Goal: Information Seeking & Learning: Learn about a topic

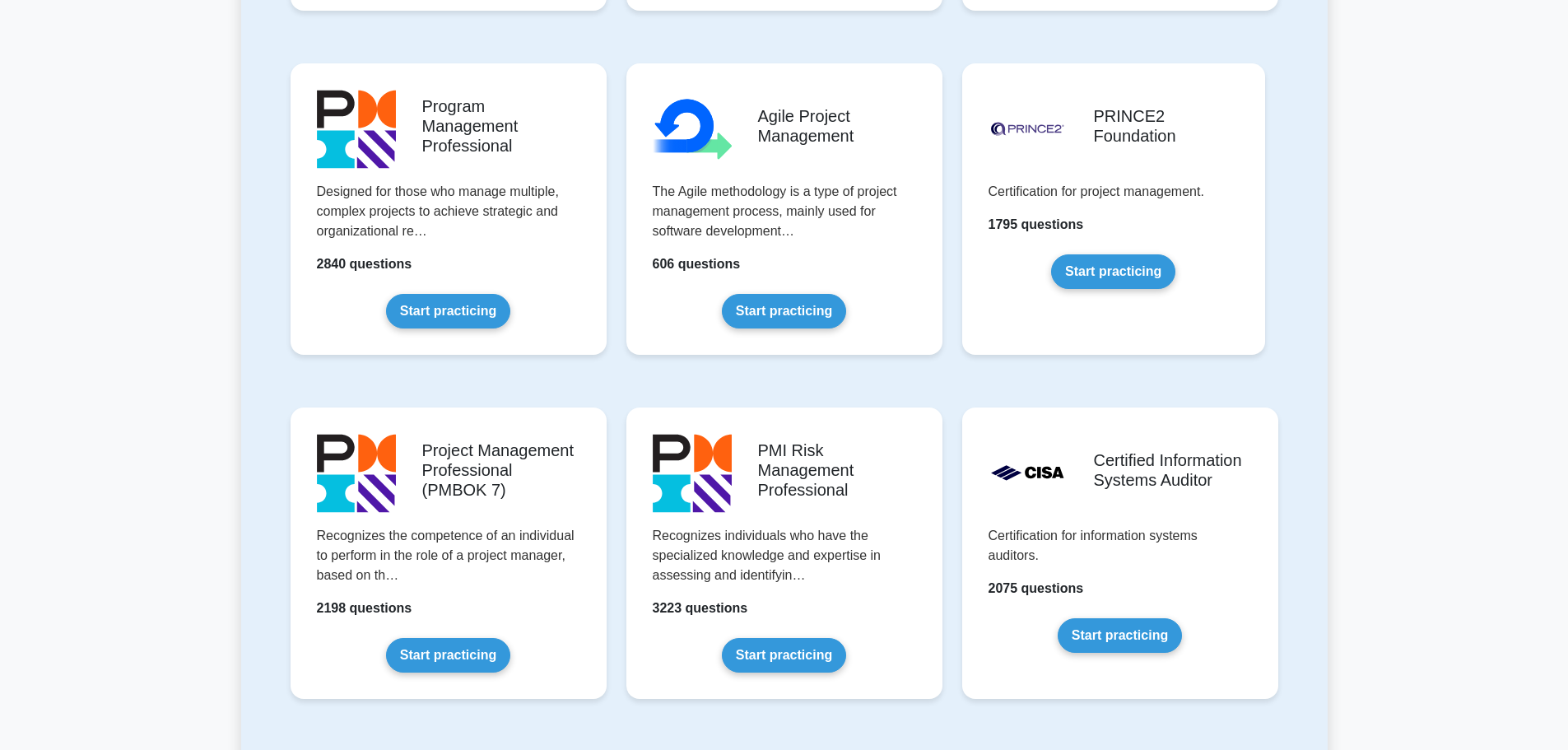
scroll to position [924, 0]
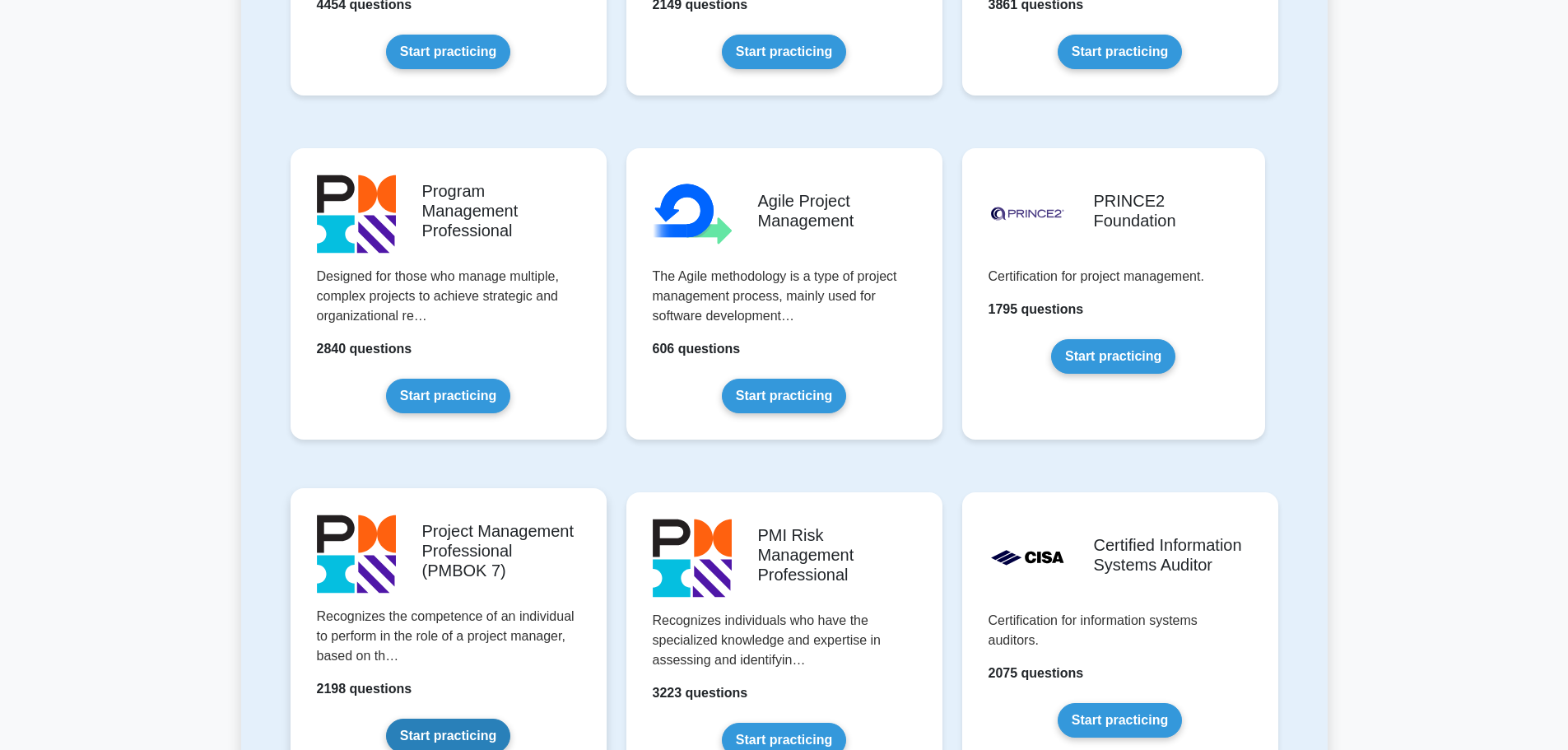
click at [457, 733] on link "Start practicing" at bounding box center [448, 736] width 124 height 35
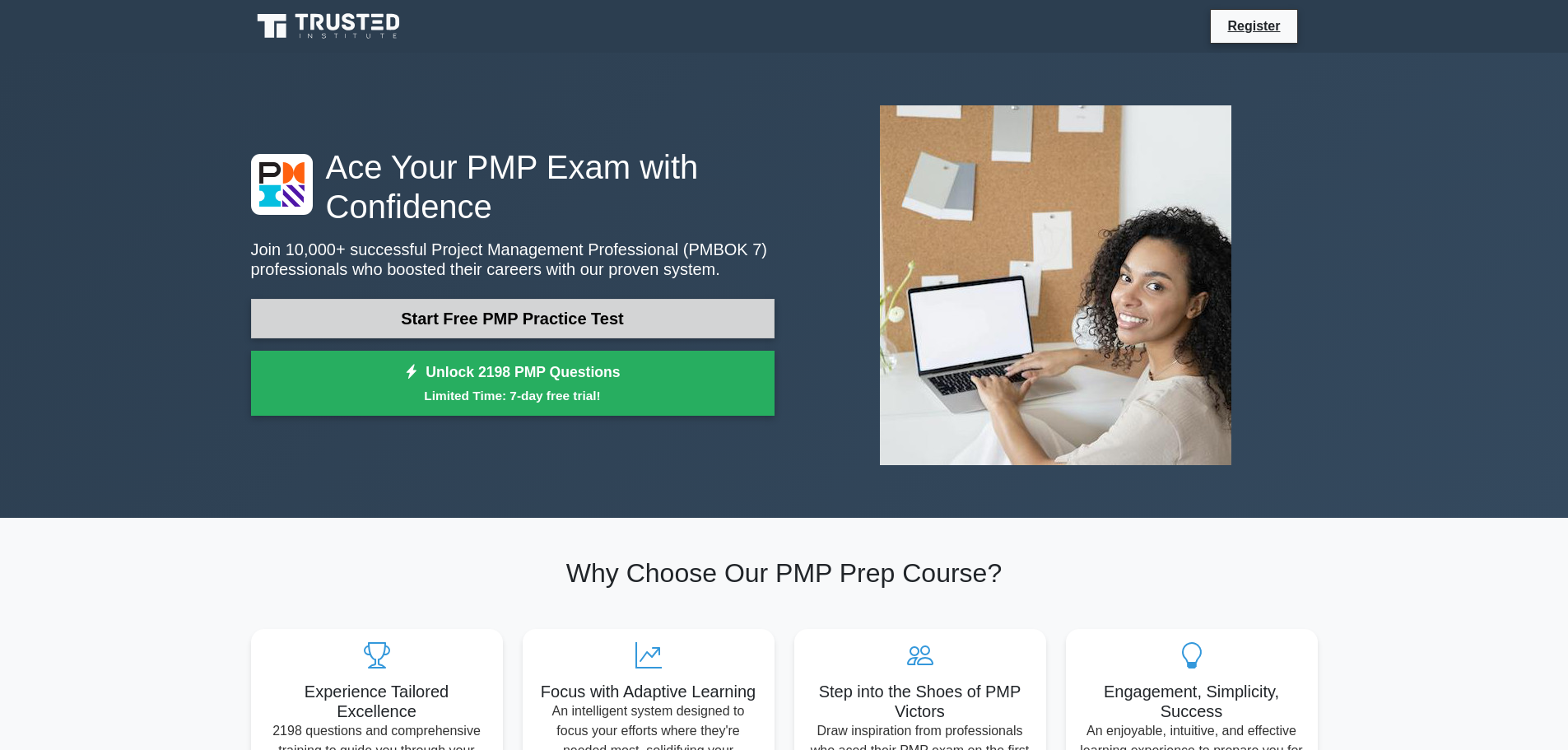
click at [486, 310] on link "Start Free PMP Practice Test" at bounding box center [512, 318] width 523 height 40
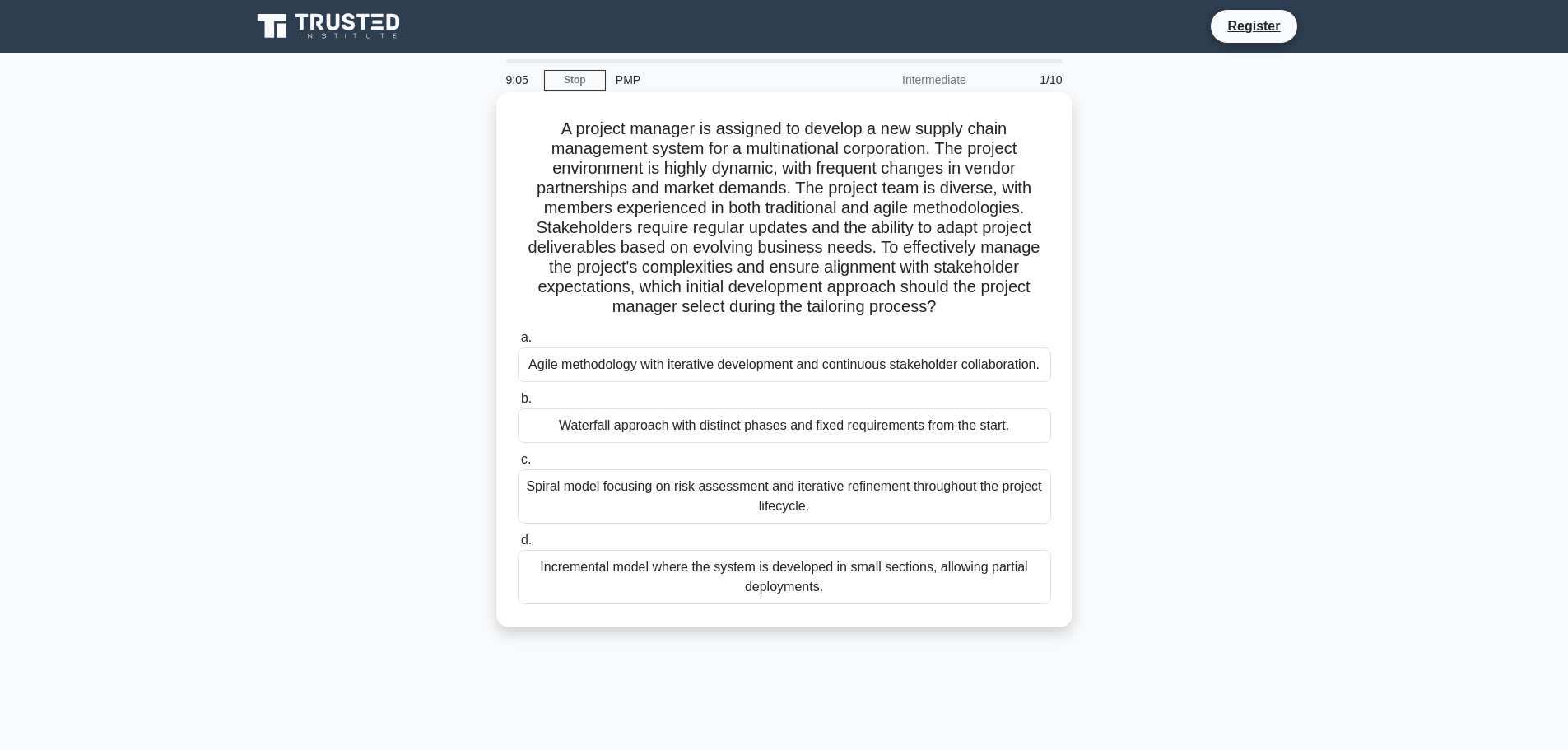
click at [780, 362] on div "Agile methodology with iterative development and continuous stakeholder collabo…" at bounding box center [784, 365] width 533 height 35
click at [518, 343] on input "a. Agile methodology with iterative development and continuous stakeholder coll…" at bounding box center [518, 339] width 0 height 11
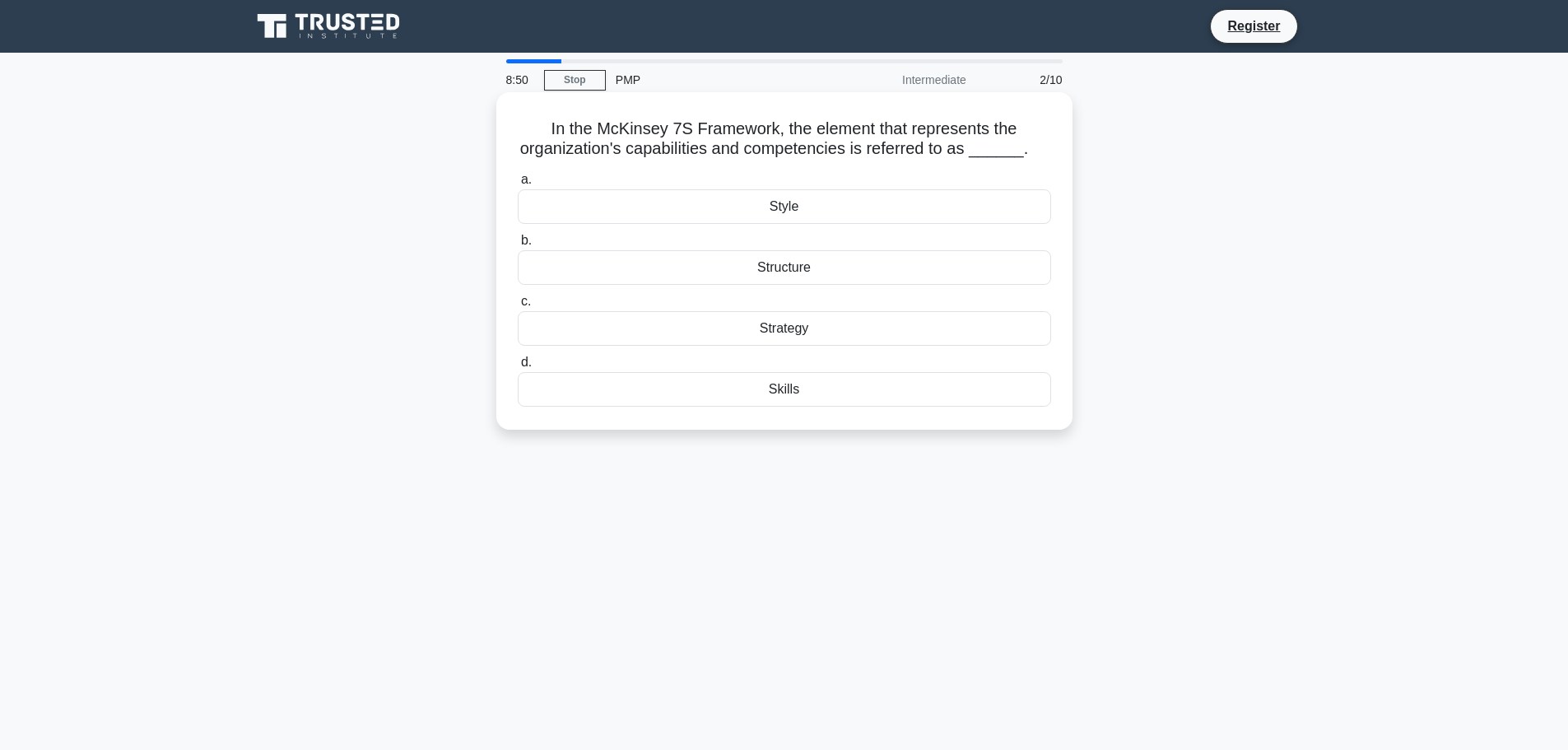
click at [778, 387] on div "Skills" at bounding box center [784, 389] width 533 height 35
click at [518, 368] on input "d. Skills" at bounding box center [518, 363] width 0 height 11
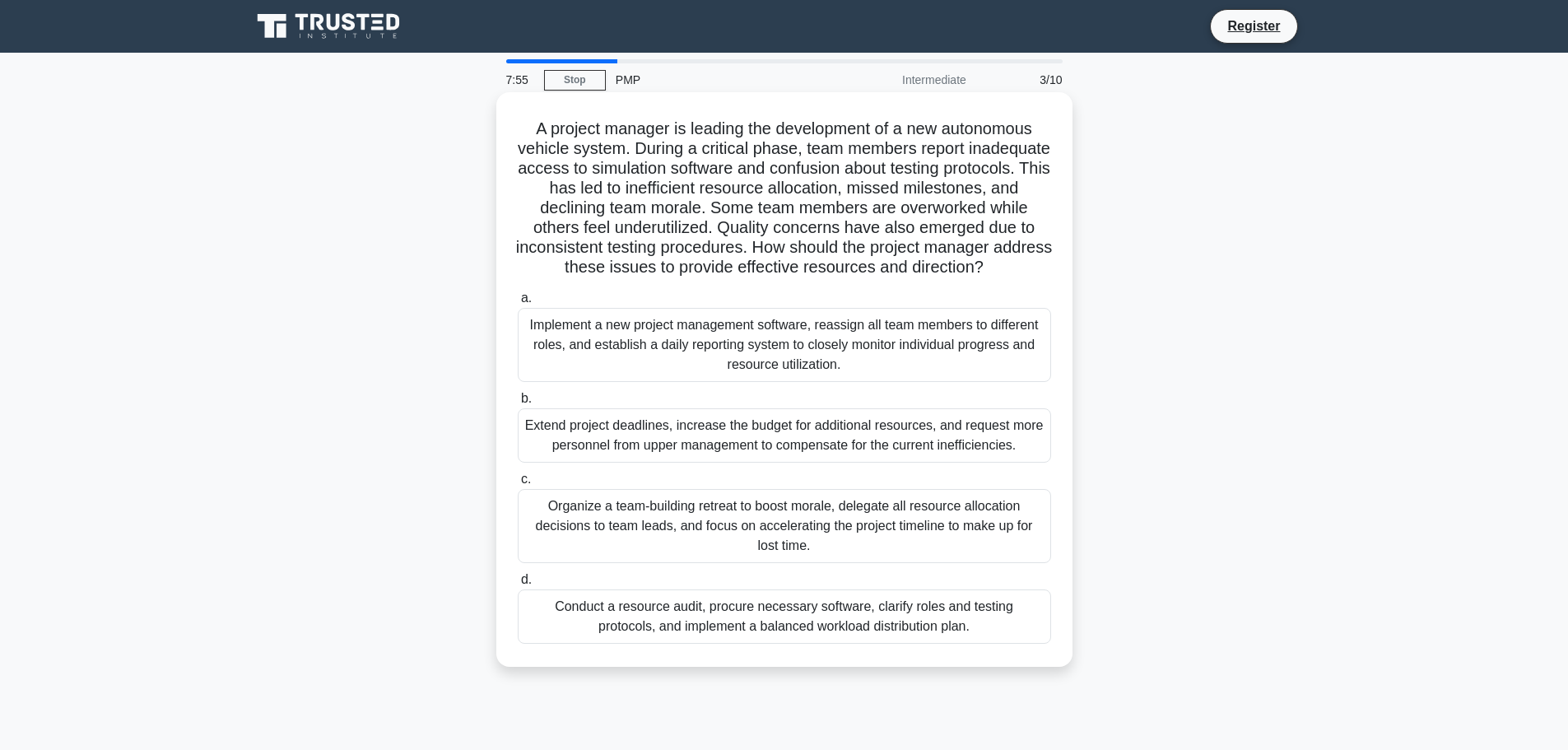
click at [755, 642] on div "Conduct a resource audit, procure necessary software, clarify roles and testing…" at bounding box center [784, 617] width 533 height 54
click at [518, 585] on input "d. Conduct a resource audit, procure necessary software, clarify roles and test…" at bounding box center [518, 581] width 0 height 11
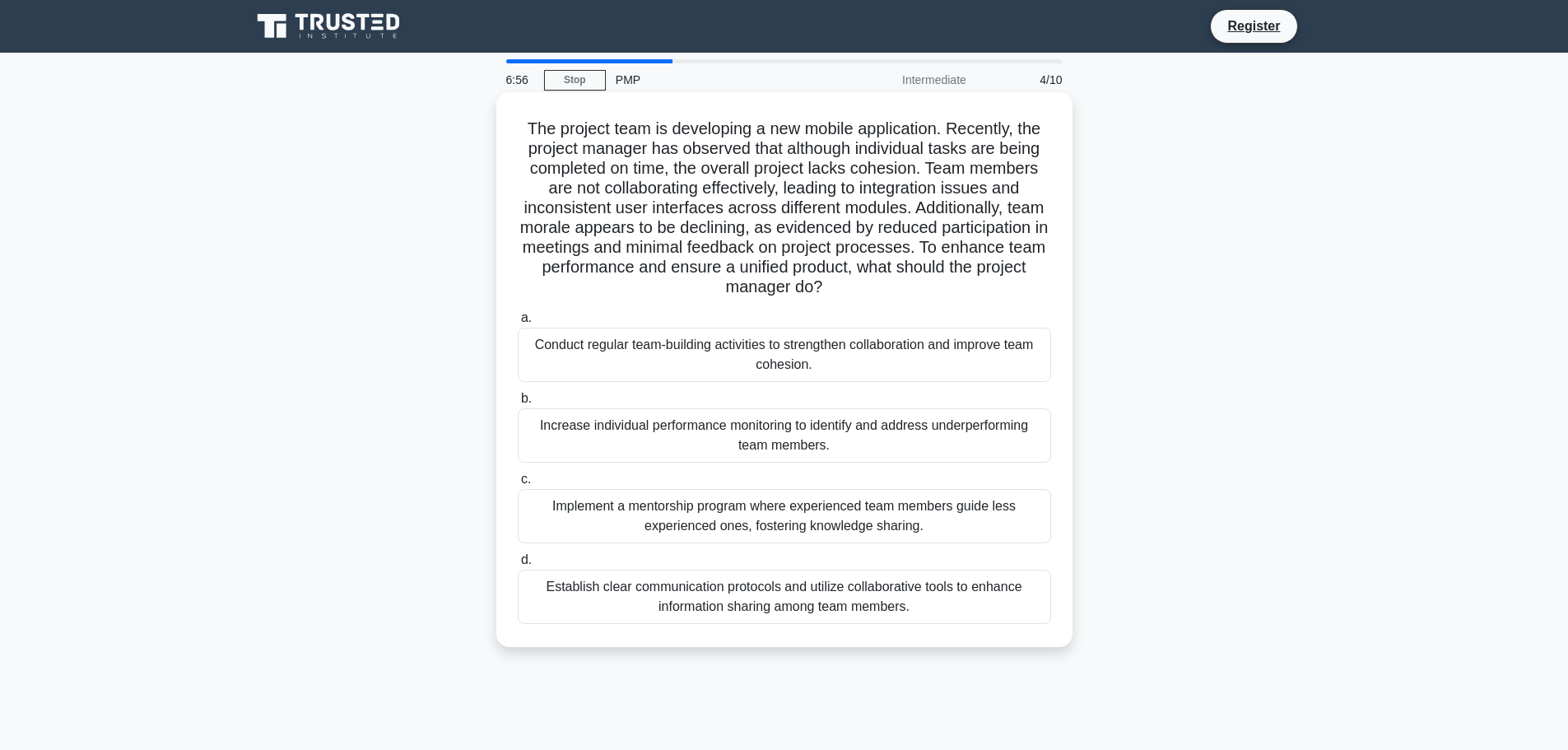
click at [755, 616] on div "Establish clear communication protocols and utilize collaborative tools to enha…" at bounding box center [784, 596] width 533 height 54
click at [518, 566] on input "d. Establish clear communication protocols and utilize collaborative tools to e…" at bounding box center [518, 560] width 0 height 11
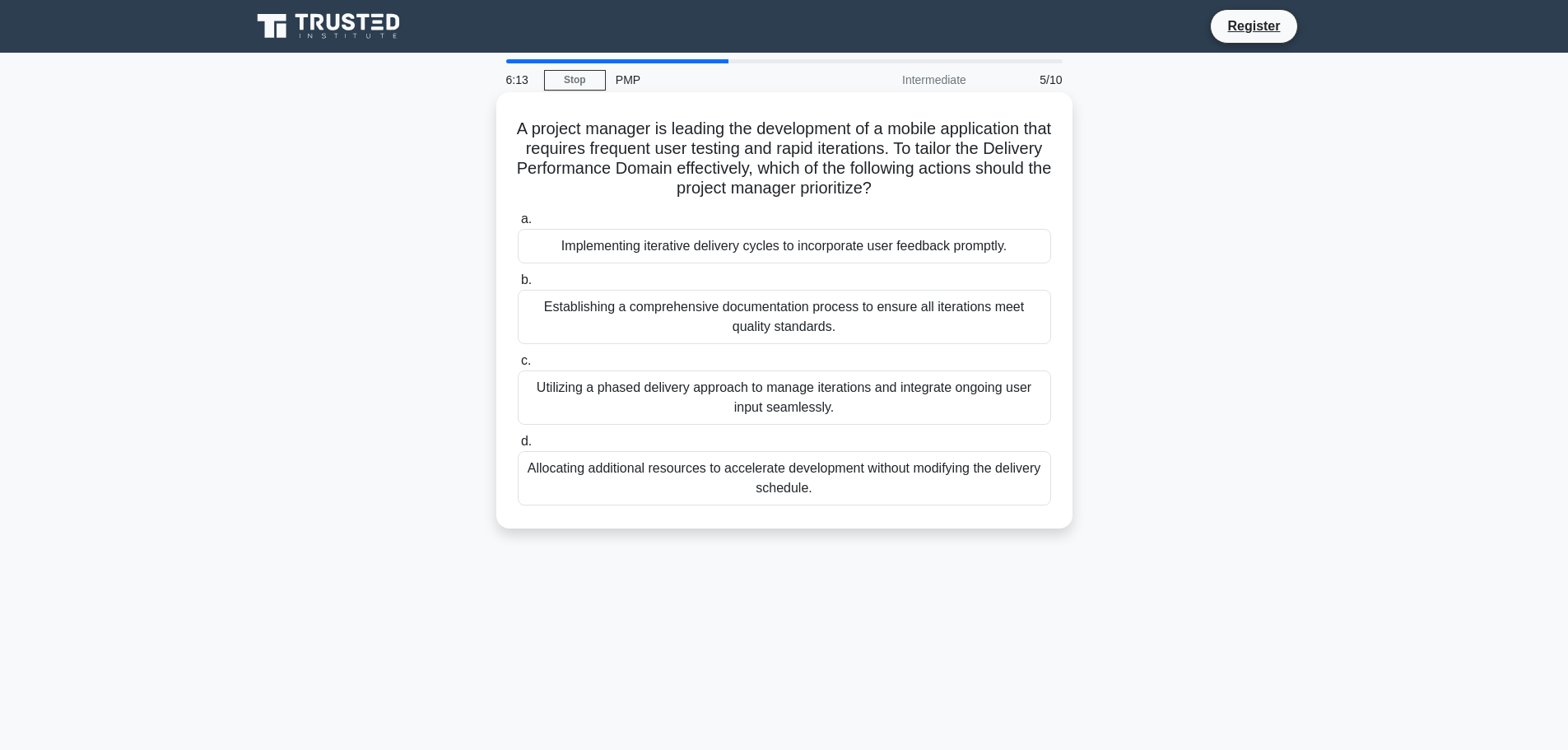
click at [728, 259] on div "Implementing iterative delivery cycles to incorporate user feedback promptly." at bounding box center [784, 247] width 533 height 35
click at [518, 225] on input "a. Implementing iterative delivery cycles to incorporate user feedback promptly." at bounding box center [518, 220] width 0 height 11
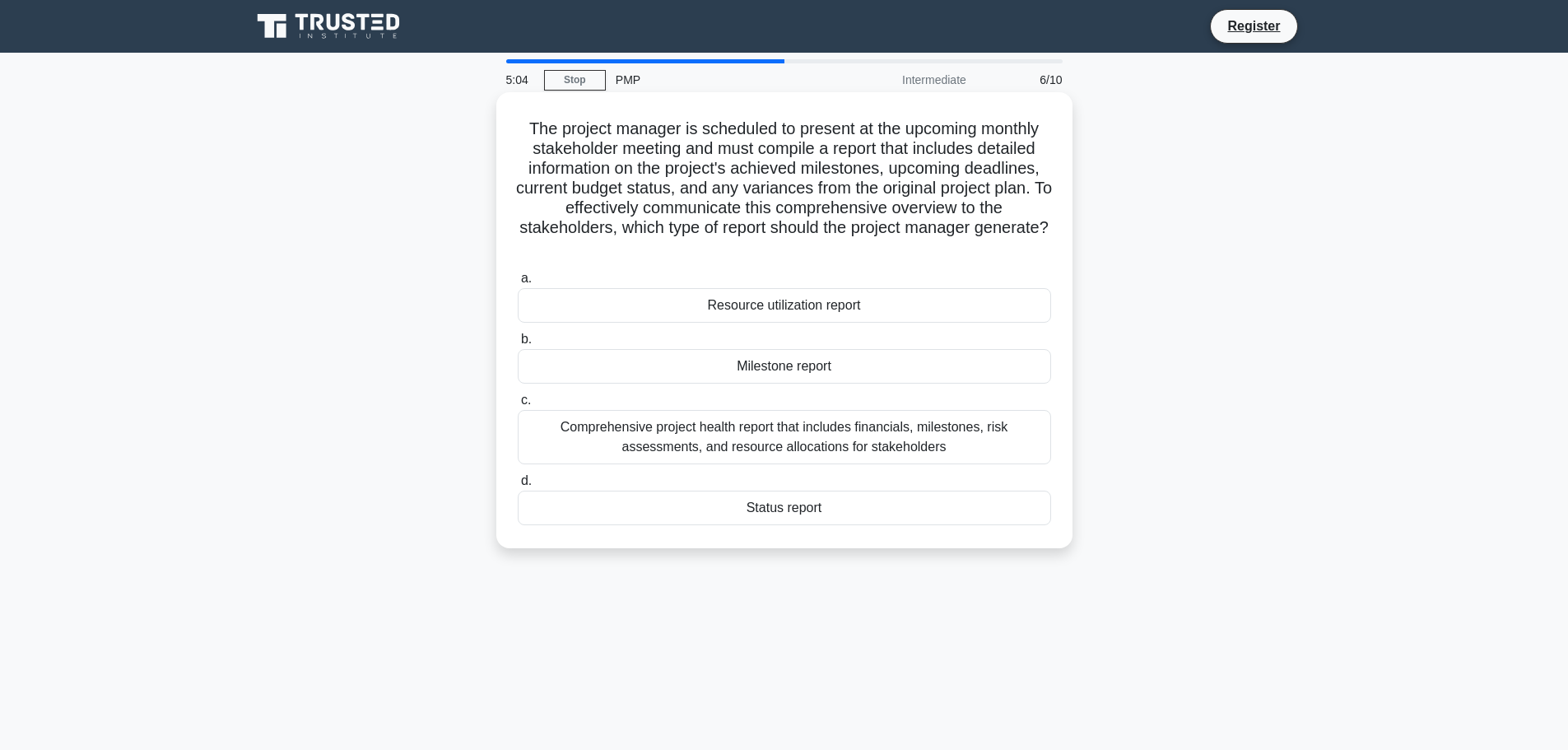
click at [747, 428] on div "Comprehensive project health report that includes financials, milestones, risk …" at bounding box center [784, 437] width 533 height 54
click at [518, 406] on input "c. Comprehensive project health report that includes financials, milestones, ri…" at bounding box center [518, 401] width 0 height 11
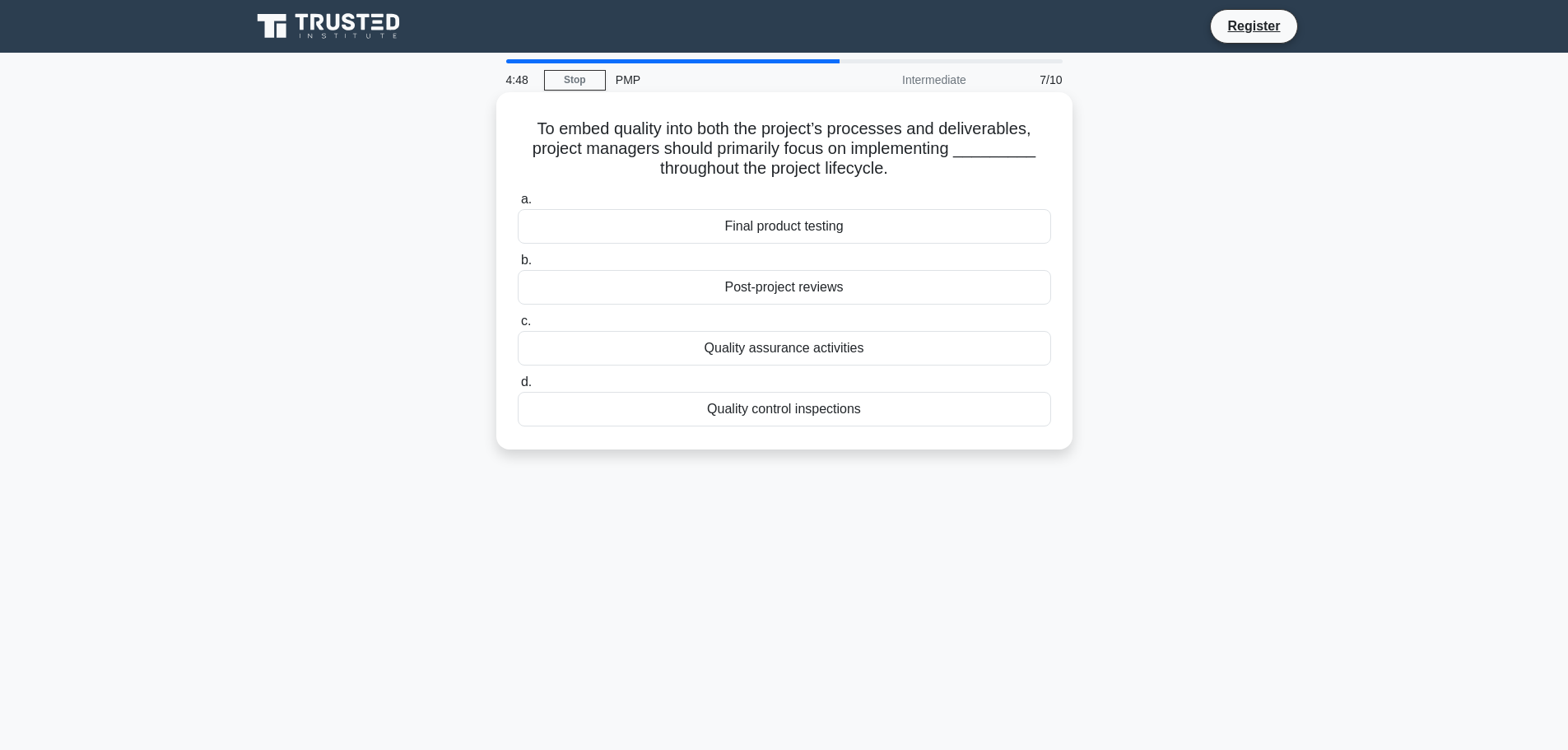
click at [748, 352] on div "Quality assurance activities" at bounding box center [784, 349] width 533 height 35
click at [518, 327] on input "c. Quality assurance activities" at bounding box center [518, 322] width 0 height 11
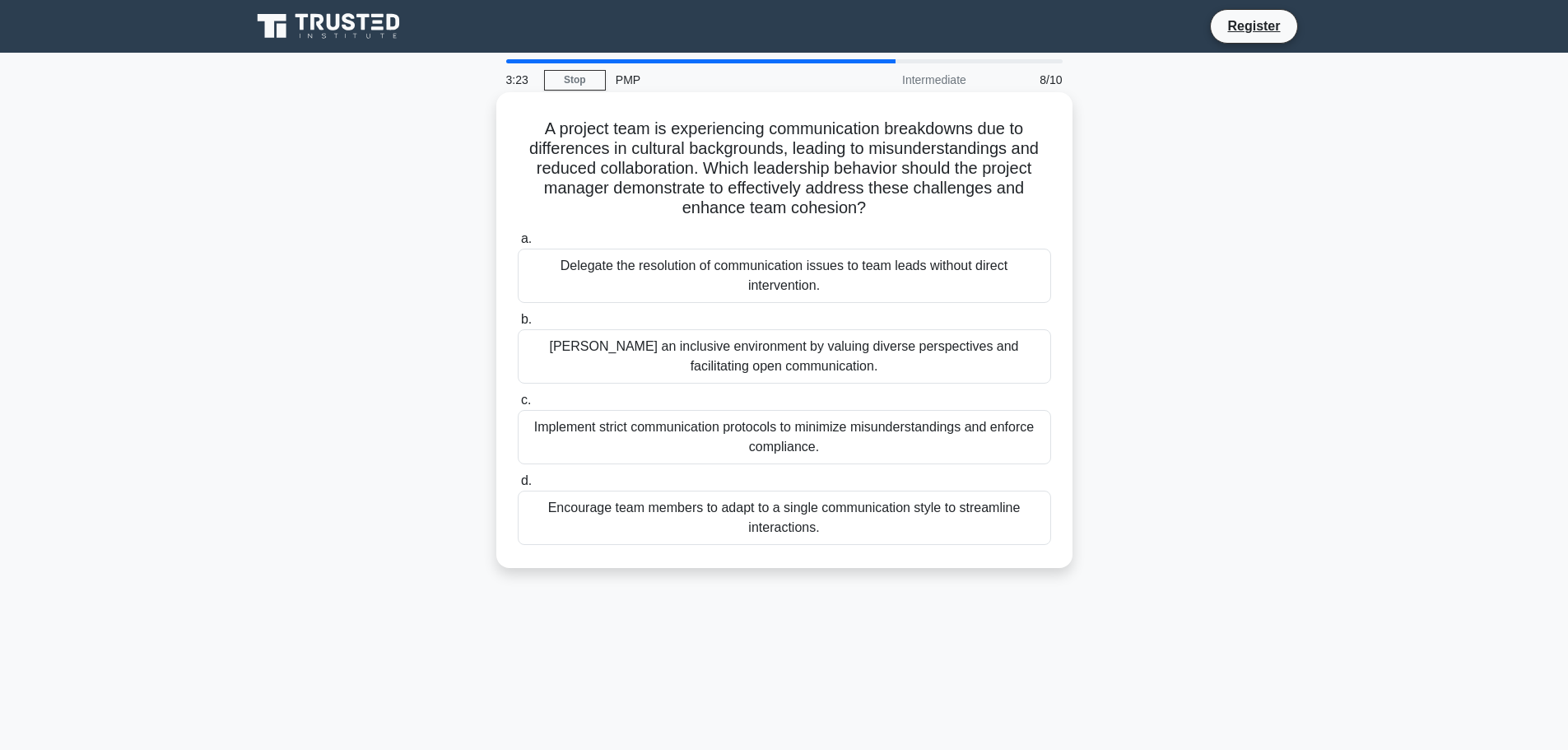
click at [745, 432] on div "Implement strict communication protocols to minimize misunderstandings and enfo…" at bounding box center [784, 437] width 533 height 54
click at [518, 406] on input "c. Implement strict communication protocols to minimize misunderstandings and e…" at bounding box center [518, 401] width 0 height 11
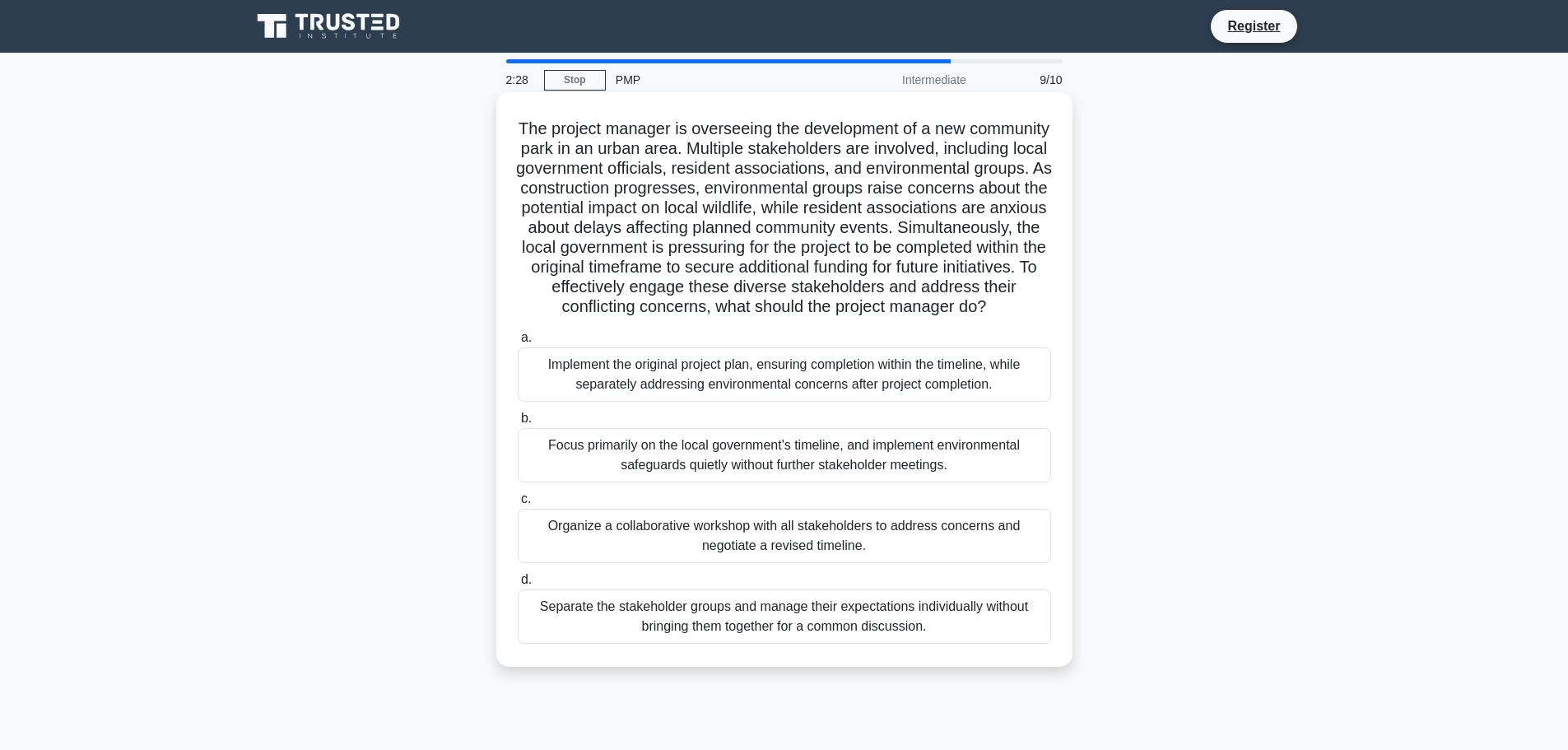
click at [711, 561] on div "Organize a collaborative workshop with all stakeholders to address concerns and…" at bounding box center [784, 536] width 533 height 54
click at [518, 505] on input "c. Organize a collaborative workshop with all stakeholders to address concerns …" at bounding box center [518, 500] width 0 height 11
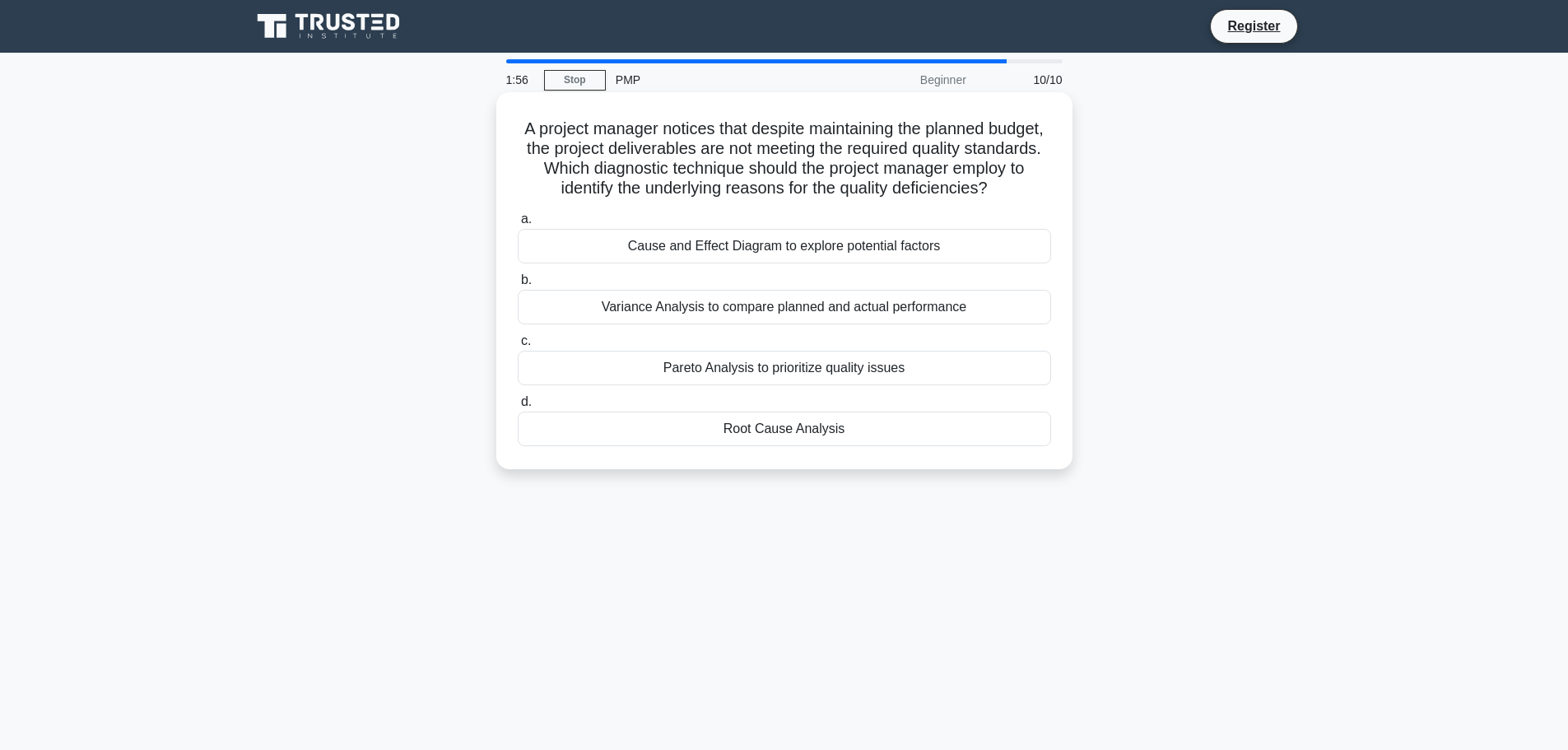
click at [727, 446] on div "Root Cause Analysis" at bounding box center [784, 429] width 533 height 35
click at [518, 408] on input "d. Root Cause Analysis" at bounding box center [518, 402] width 0 height 11
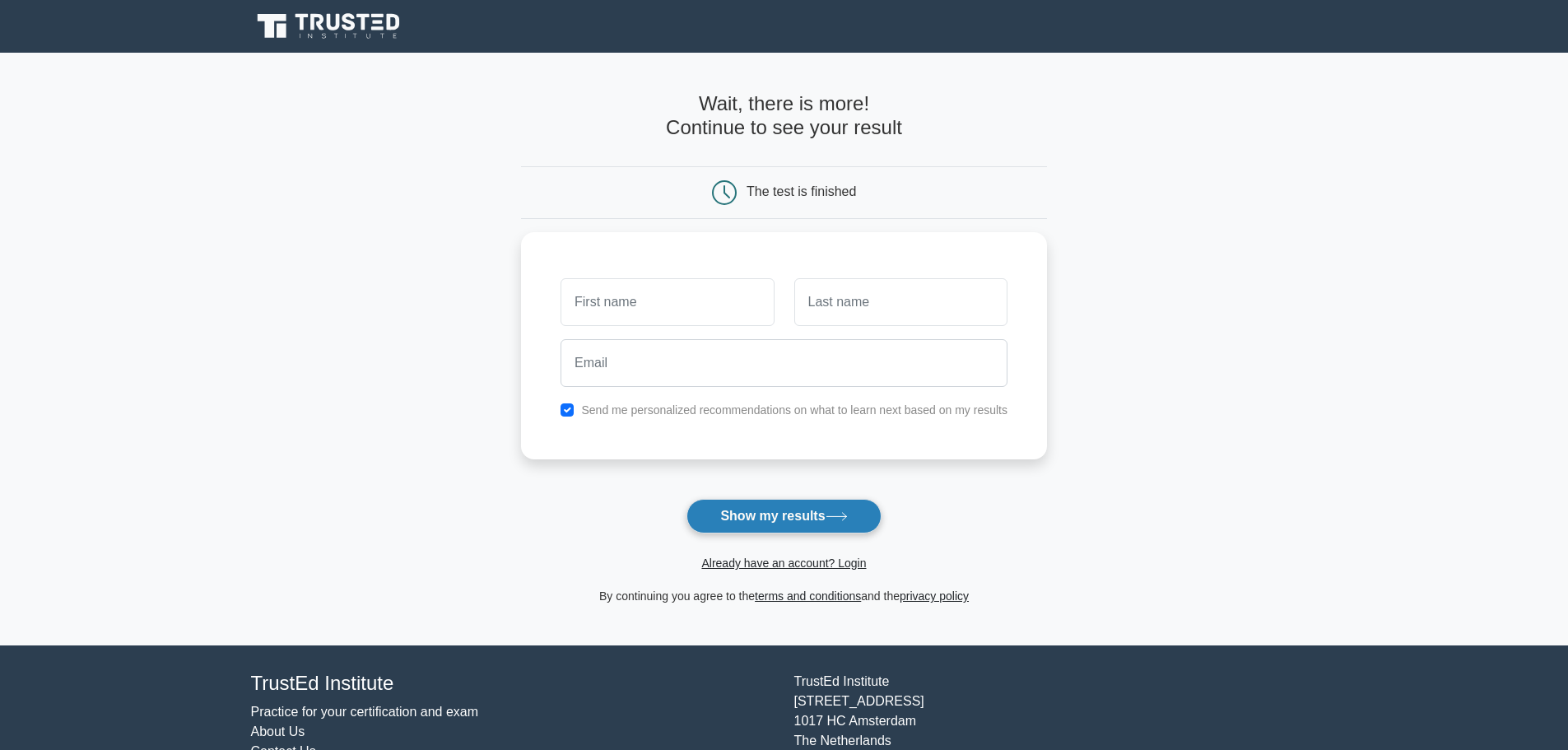
click at [734, 508] on button "Show my results" at bounding box center [783, 516] width 194 height 35
click at [691, 298] on input "text" at bounding box center [667, 298] width 213 height 48
type input "Hanna"
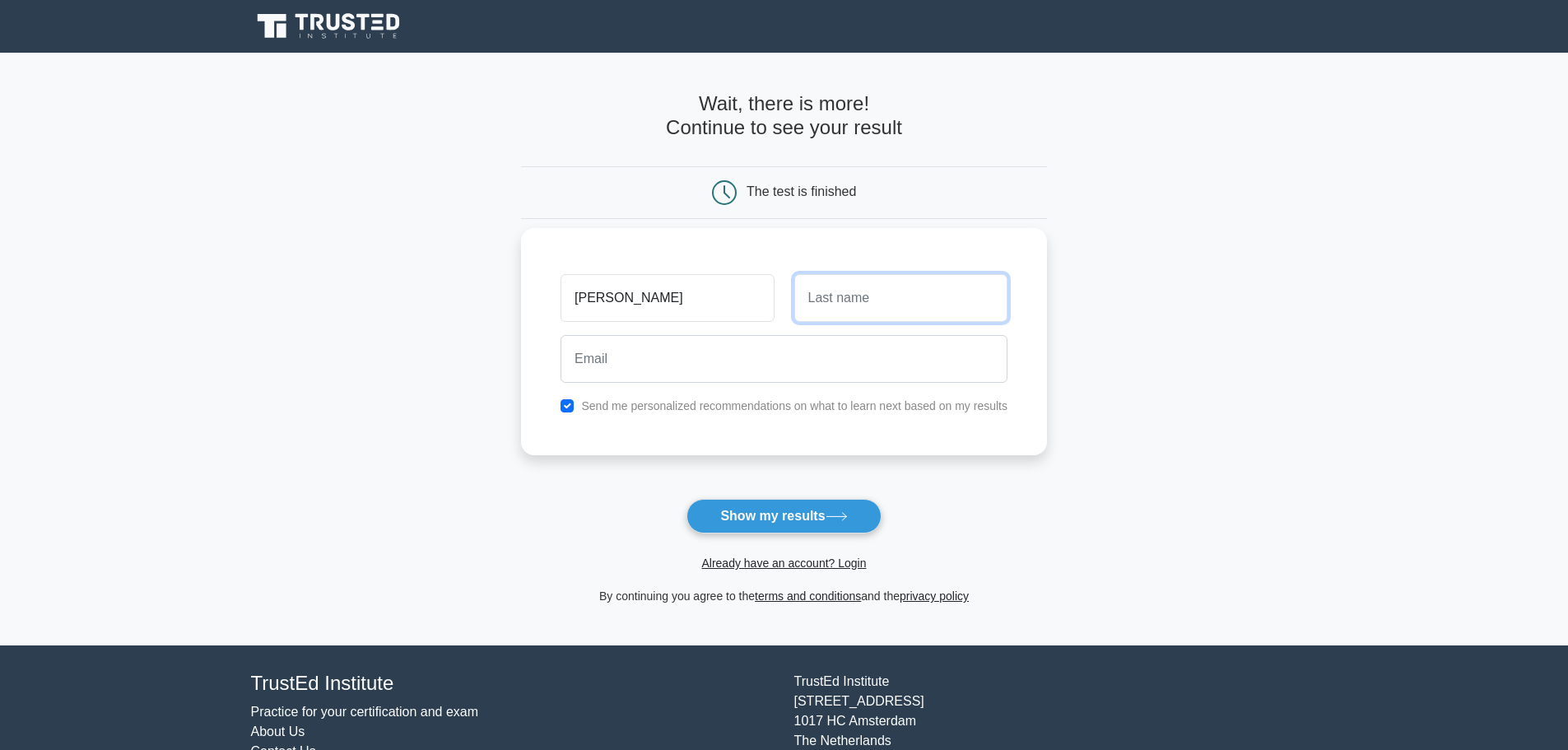
click at [888, 301] on input "text" at bounding box center [901, 298] width 213 height 48
type input "Hovlind"
click at [568, 403] on input "checkbox" at bounding box center [567, 406] width 13 height 13
checkbox input "false"
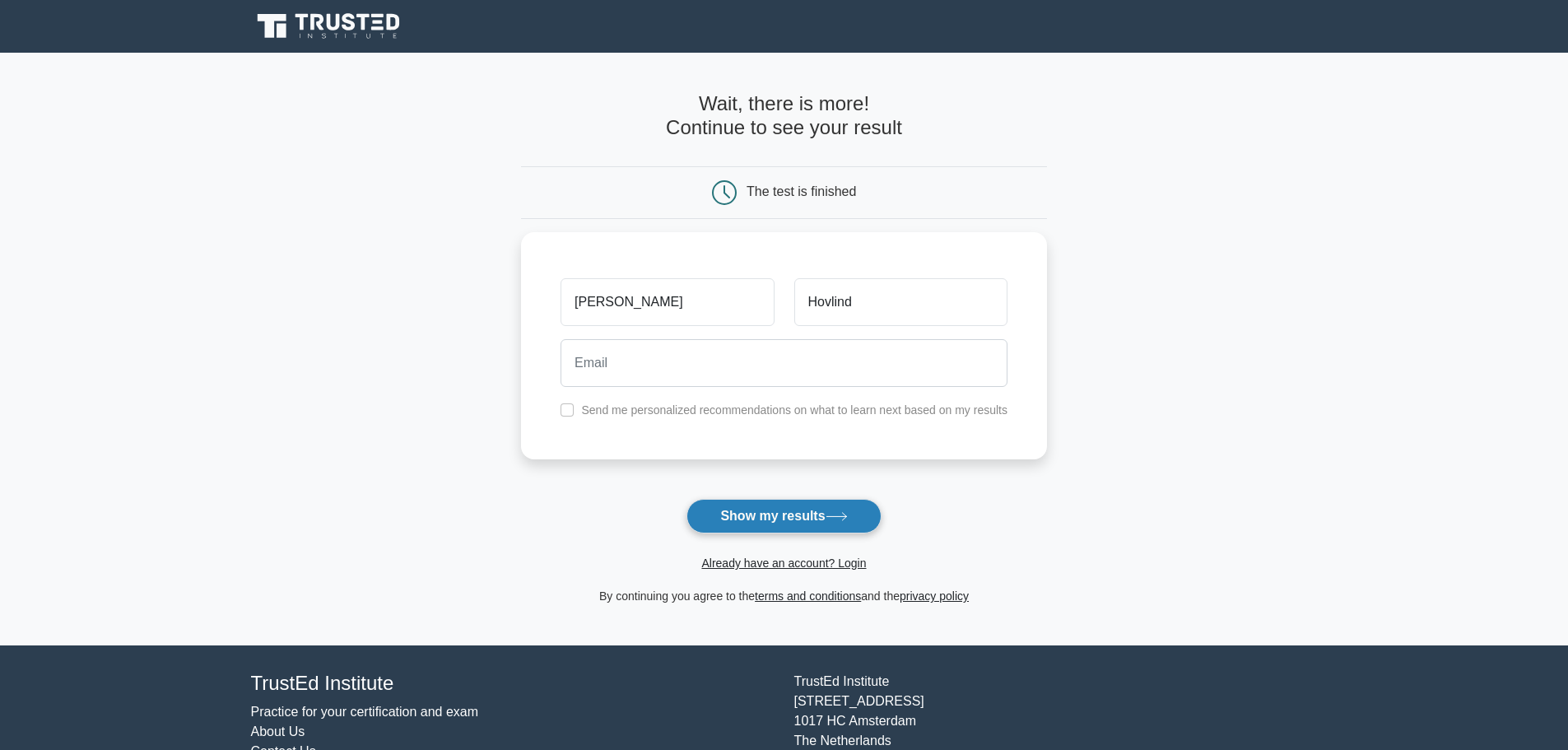
click at [759, 519] on button "Show my results" at bounding box center [783, 516] width 194 height 35
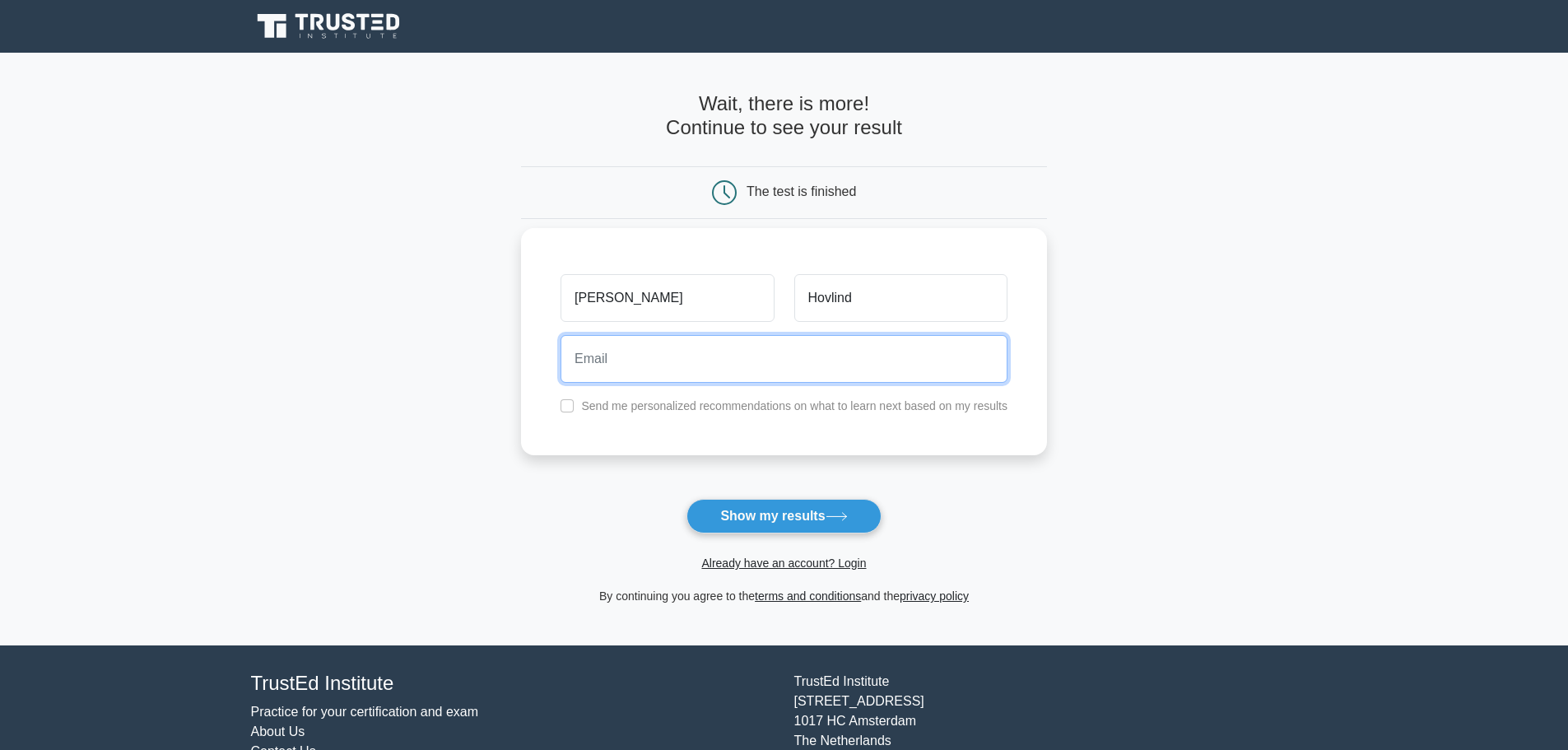
click at [585, 365] on input "email" at bounding box center [784, 359] width 447 height 48
type input "skrapet@hotmail.com"
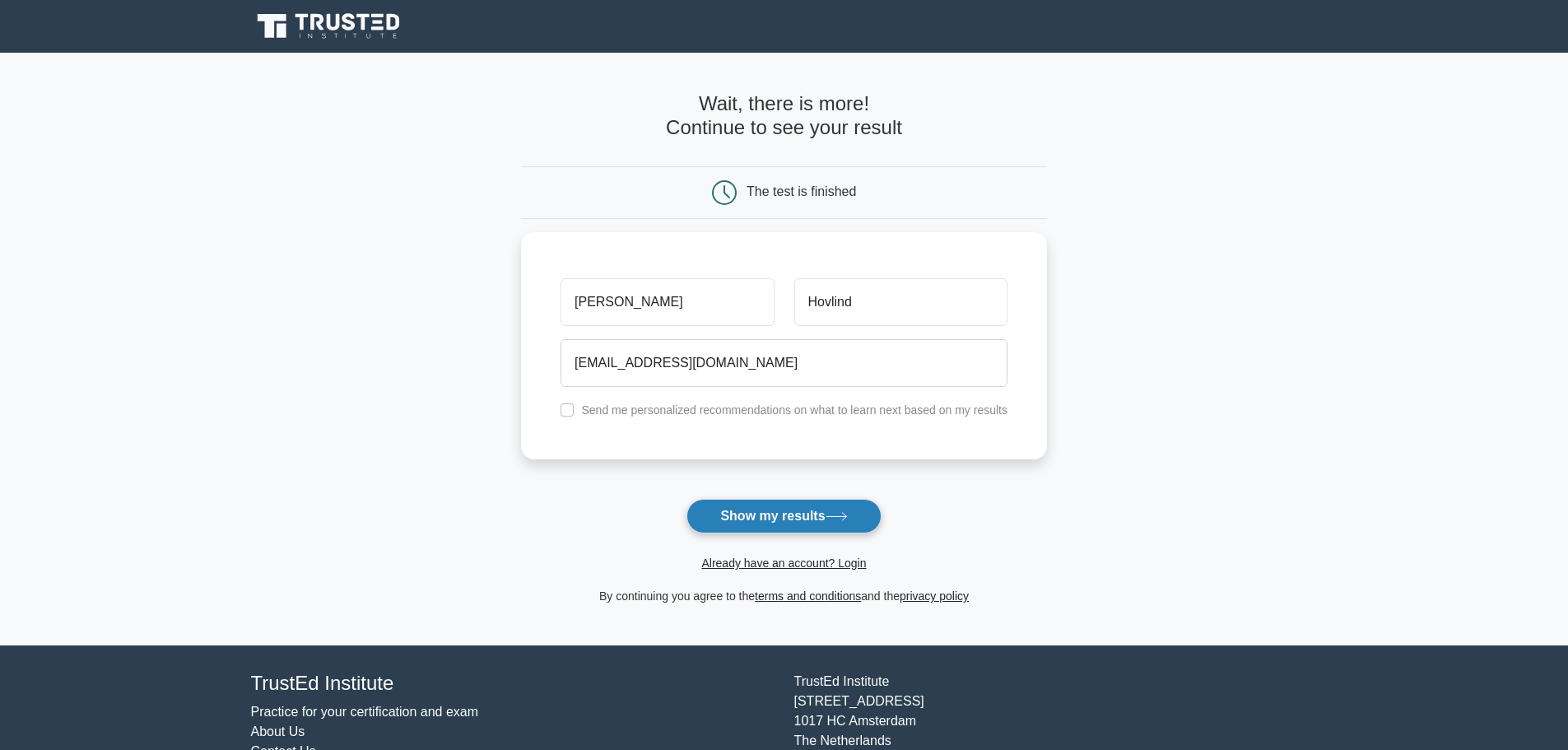
click at [762, 513] on button "Show my results" at bounding box center [783, 516] width 194 height 35
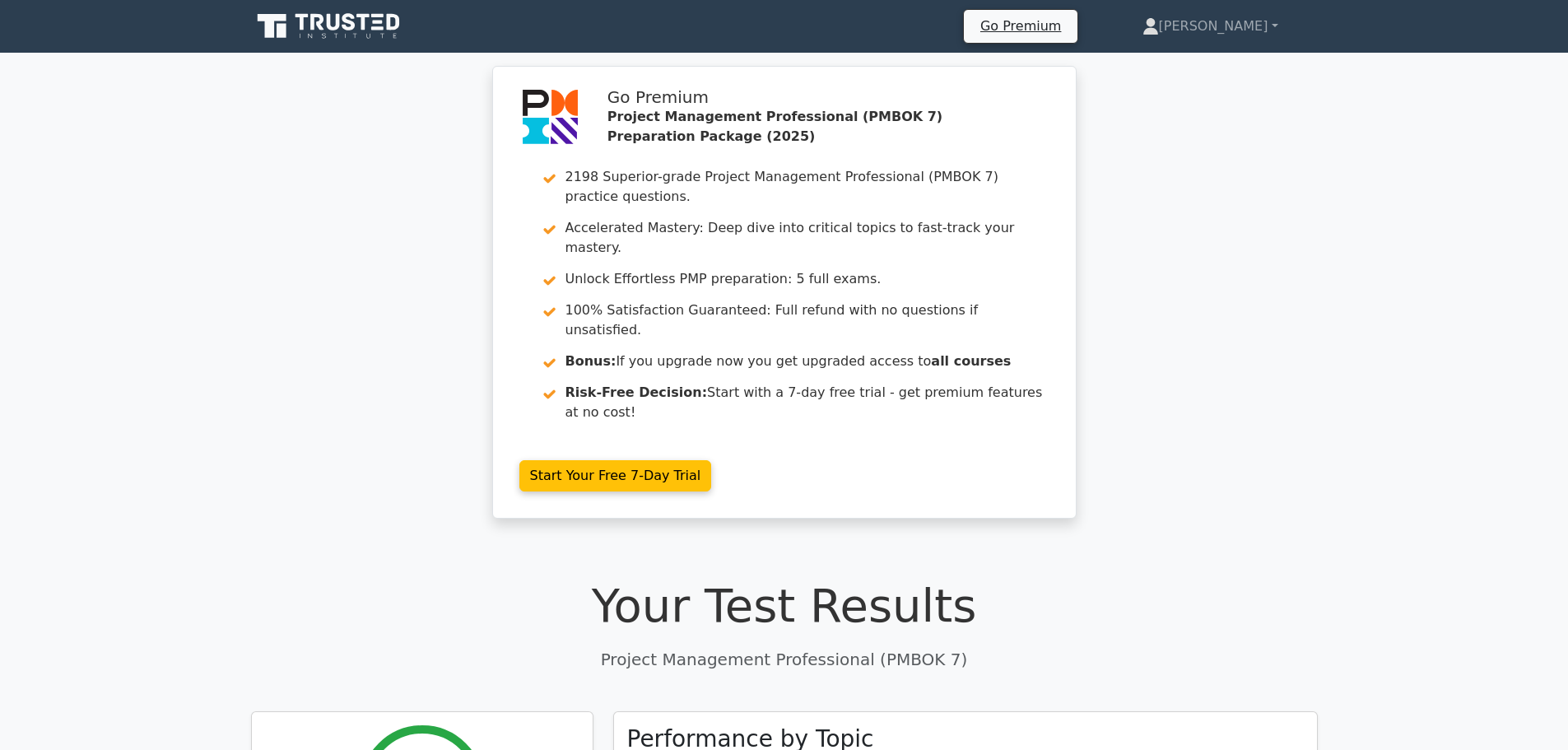
click at [384, 470] on div "Go Premium Project Management Professional (PMBOK 7) Preparation Package (2025)…" at bounding box center [784, 303] width 1568 height 473
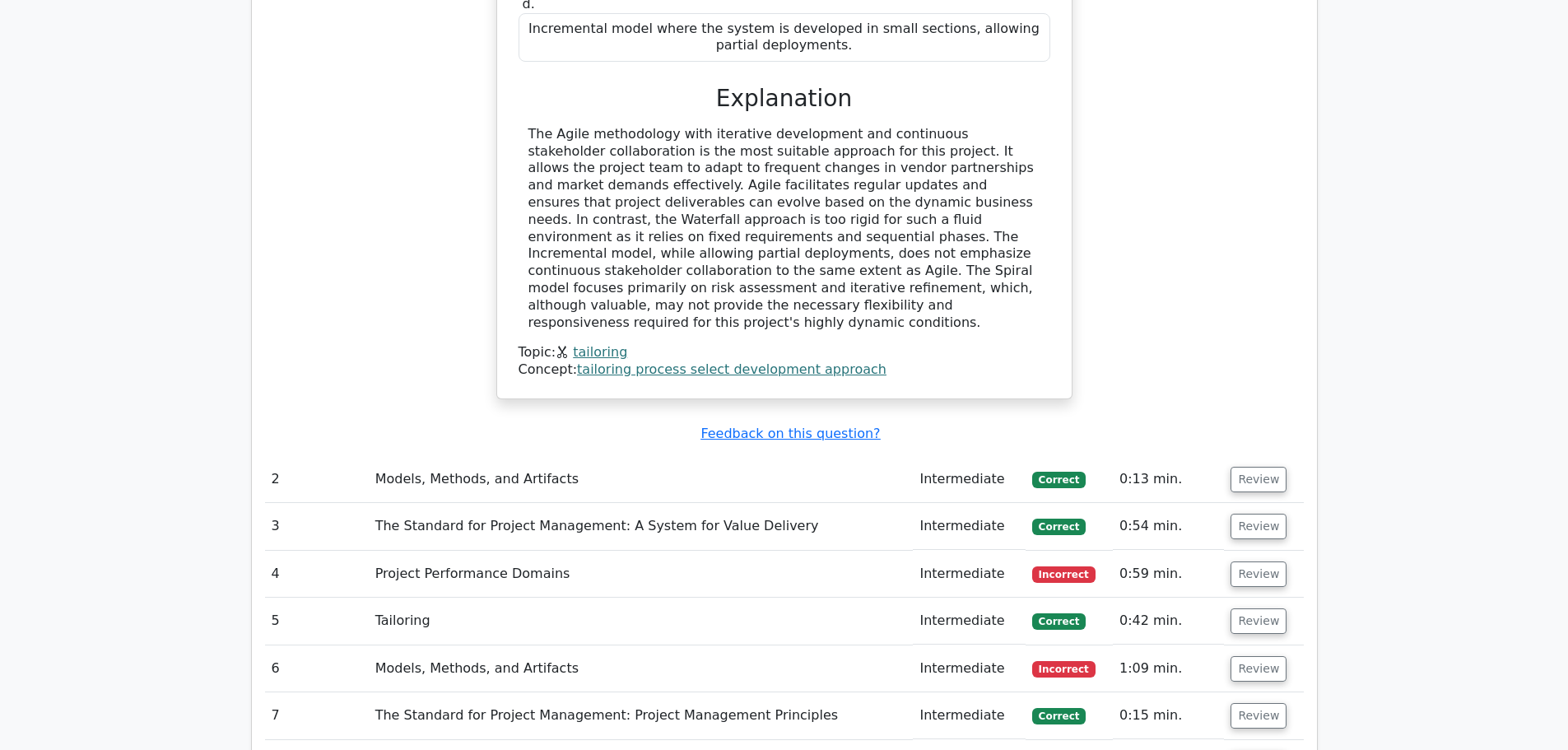
scroll to position [1916, 0]
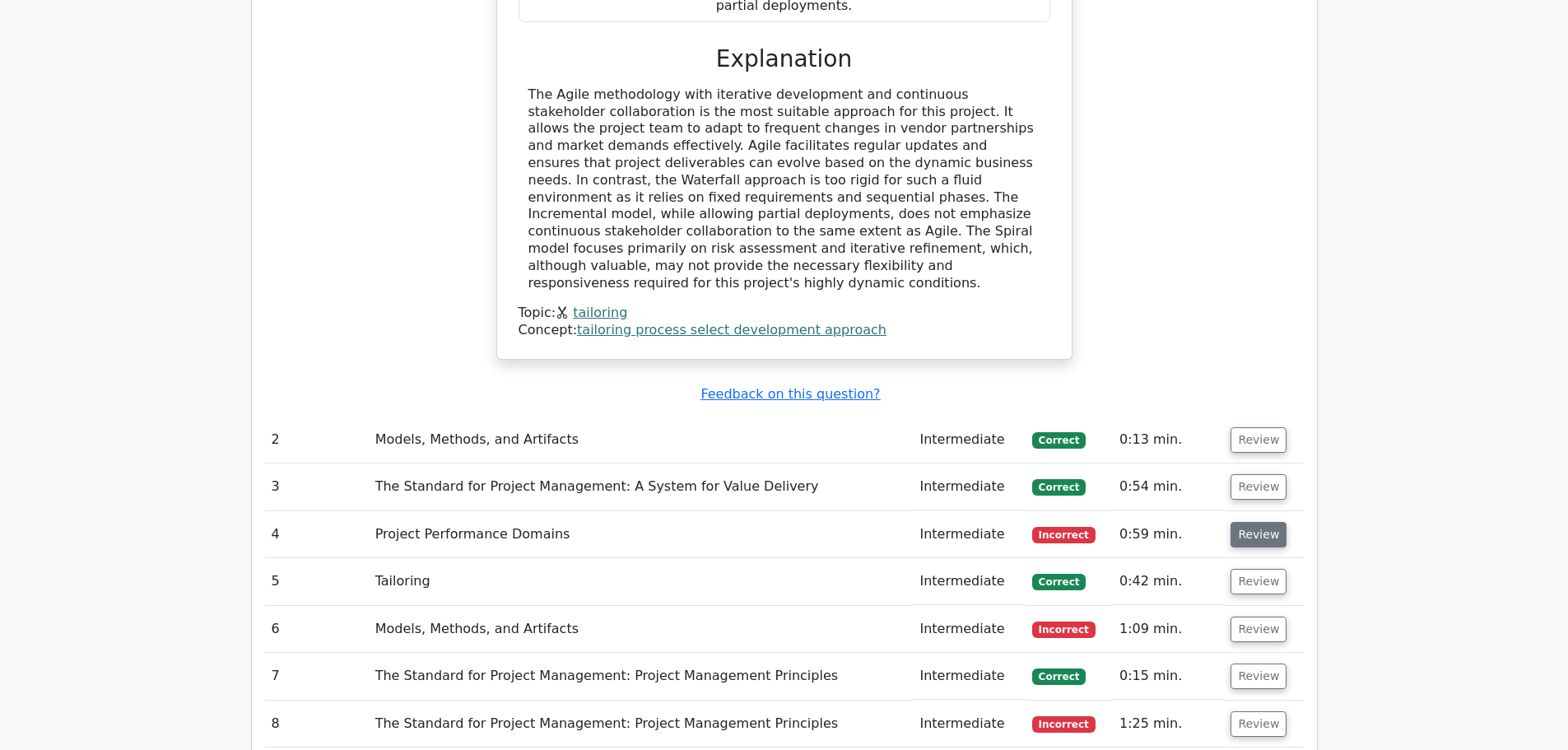
click at [1241, 522] on button "Review" at bounding box center [1258, 535] width 56 height 26
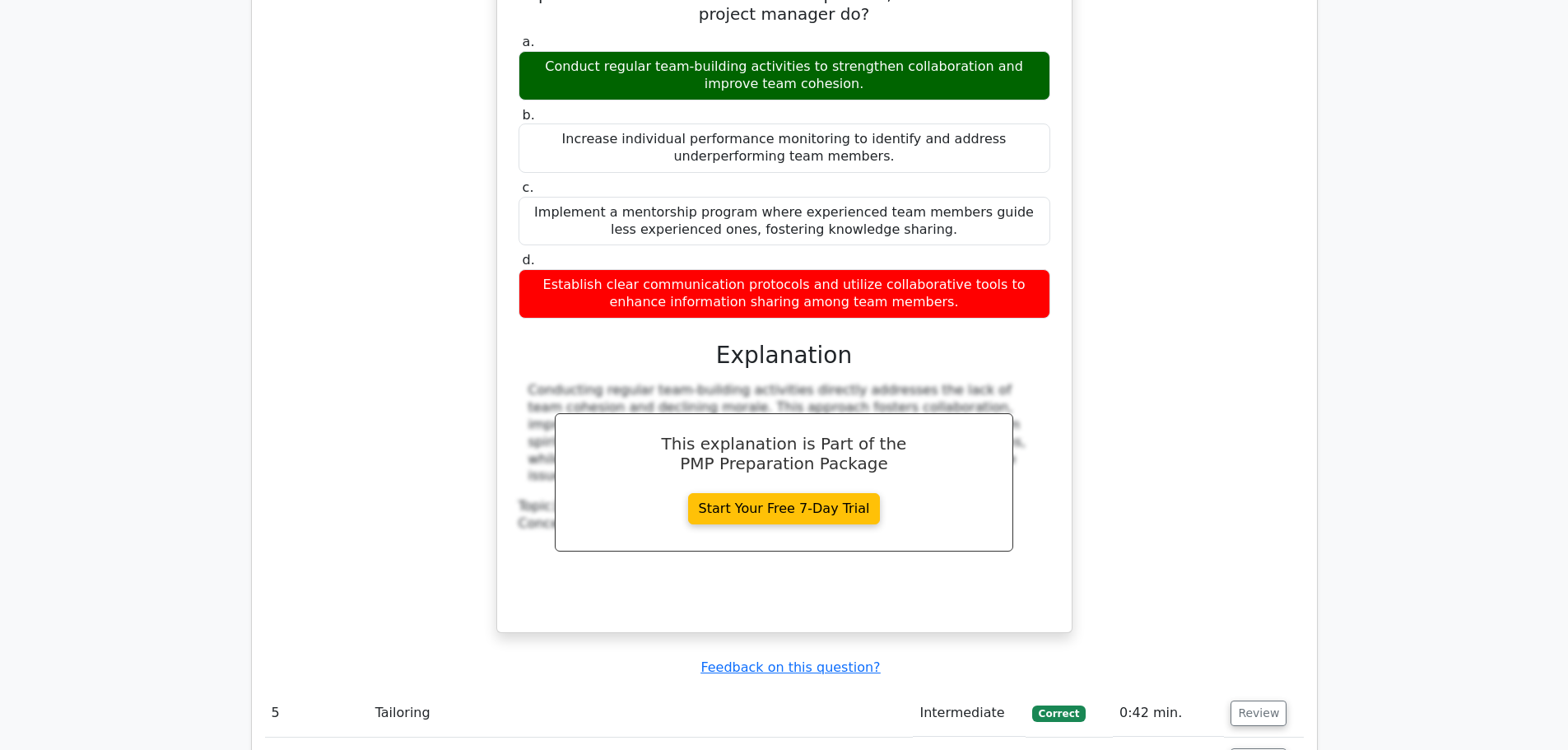
scroll to position [2684, 0]
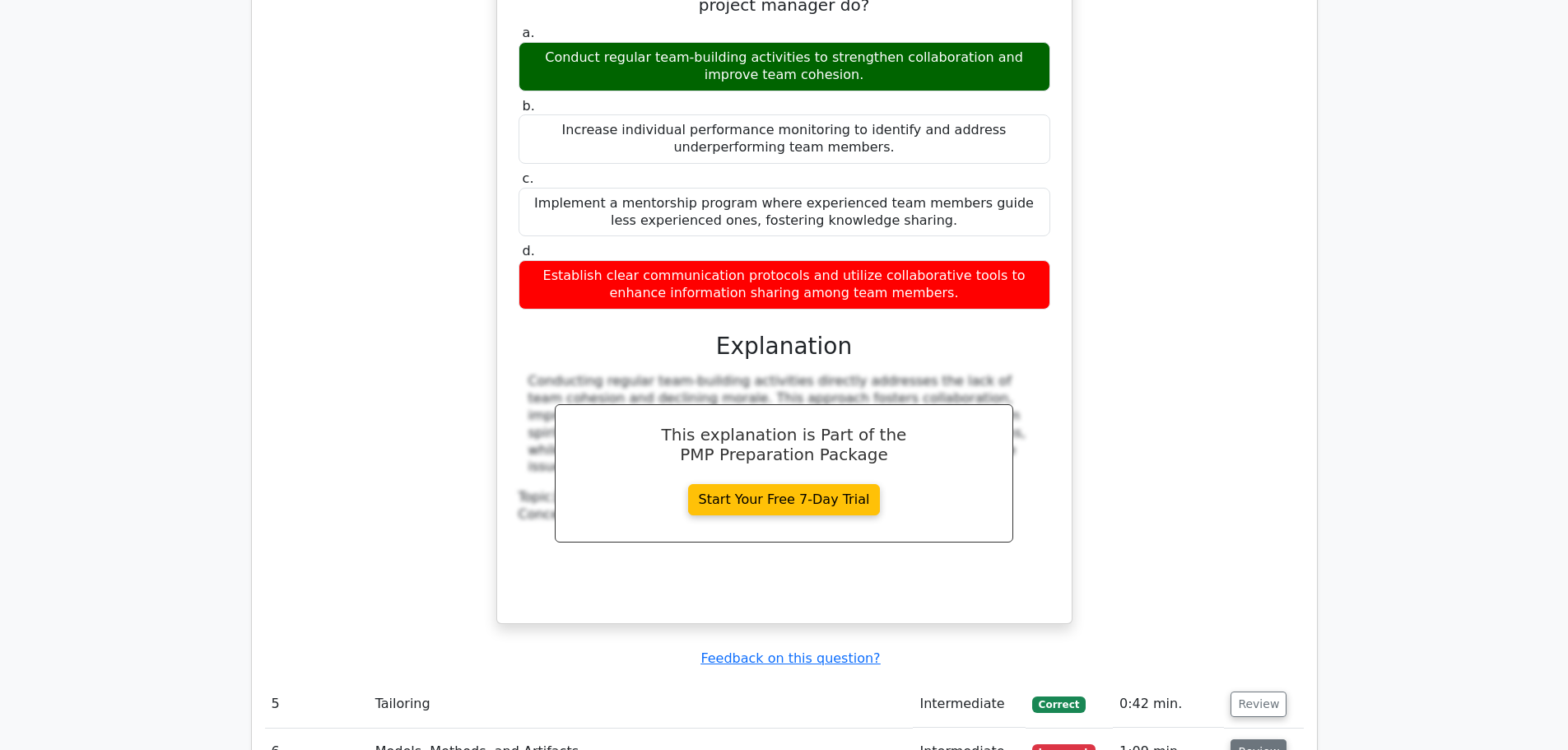
click at [1264, 740] on button "Review" at bounding box center [1258, 753] width 56 height 26
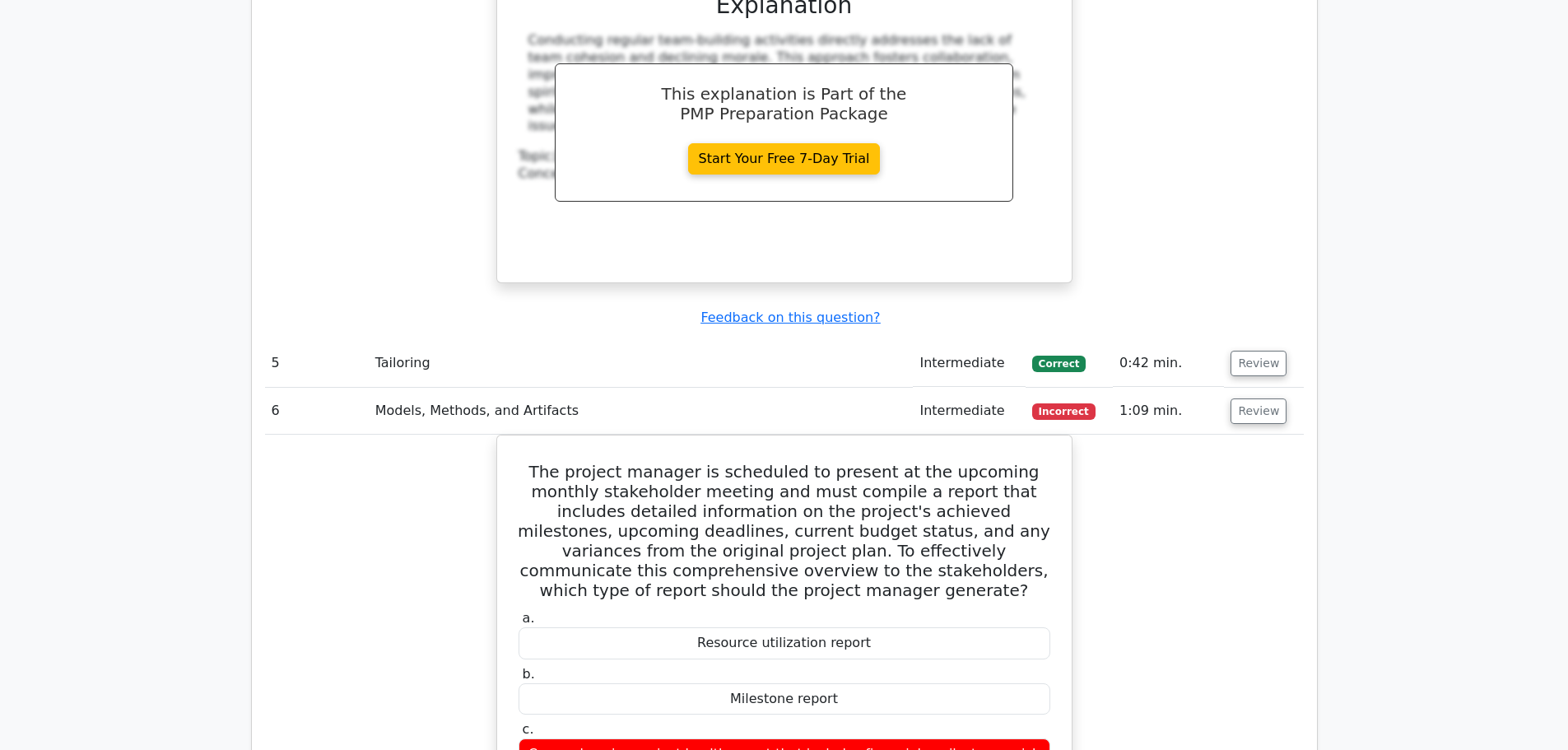
scroll to position [3041, 0]
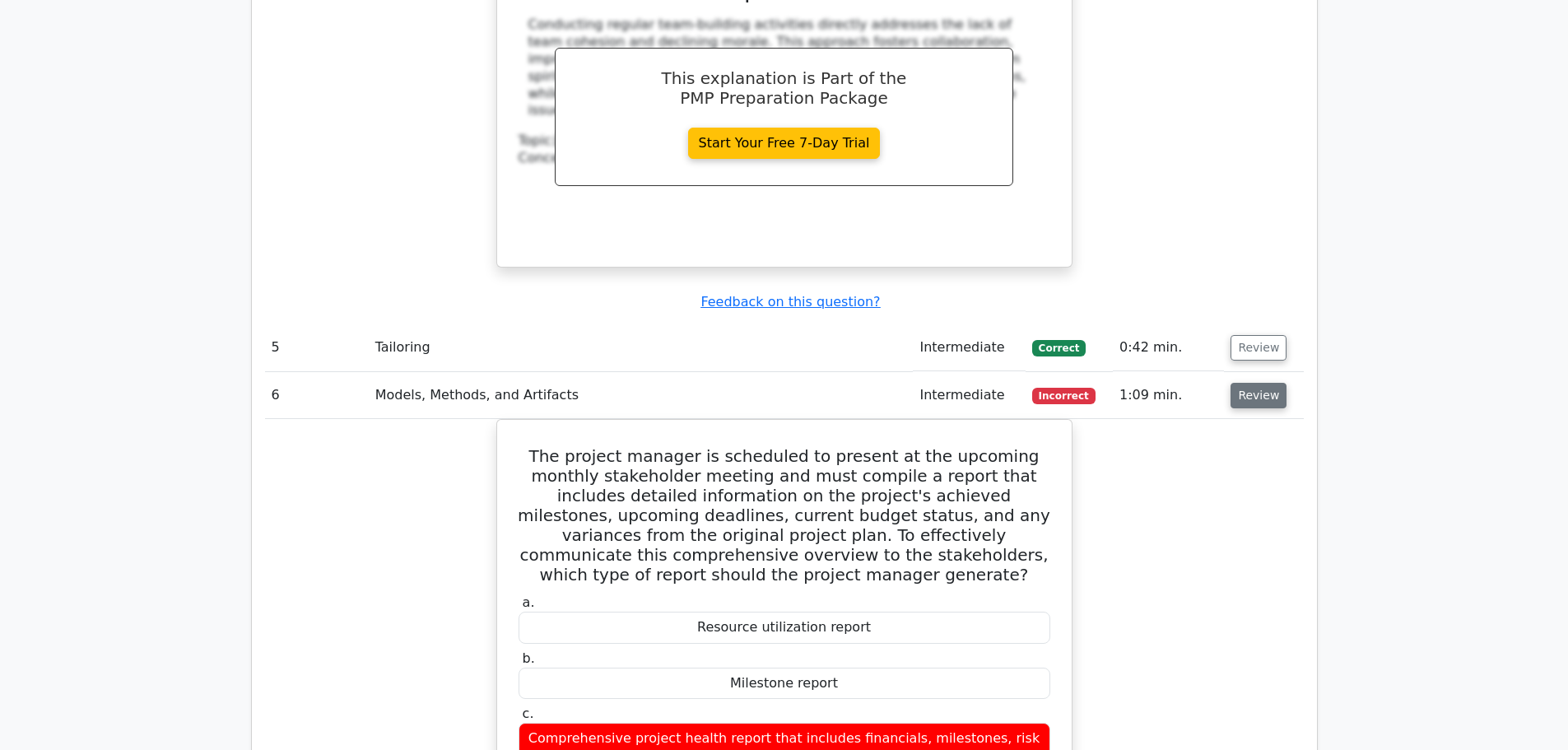
click at [1262, 383] on button "Review" at bounding box center [1258, 396] width 56 height 26
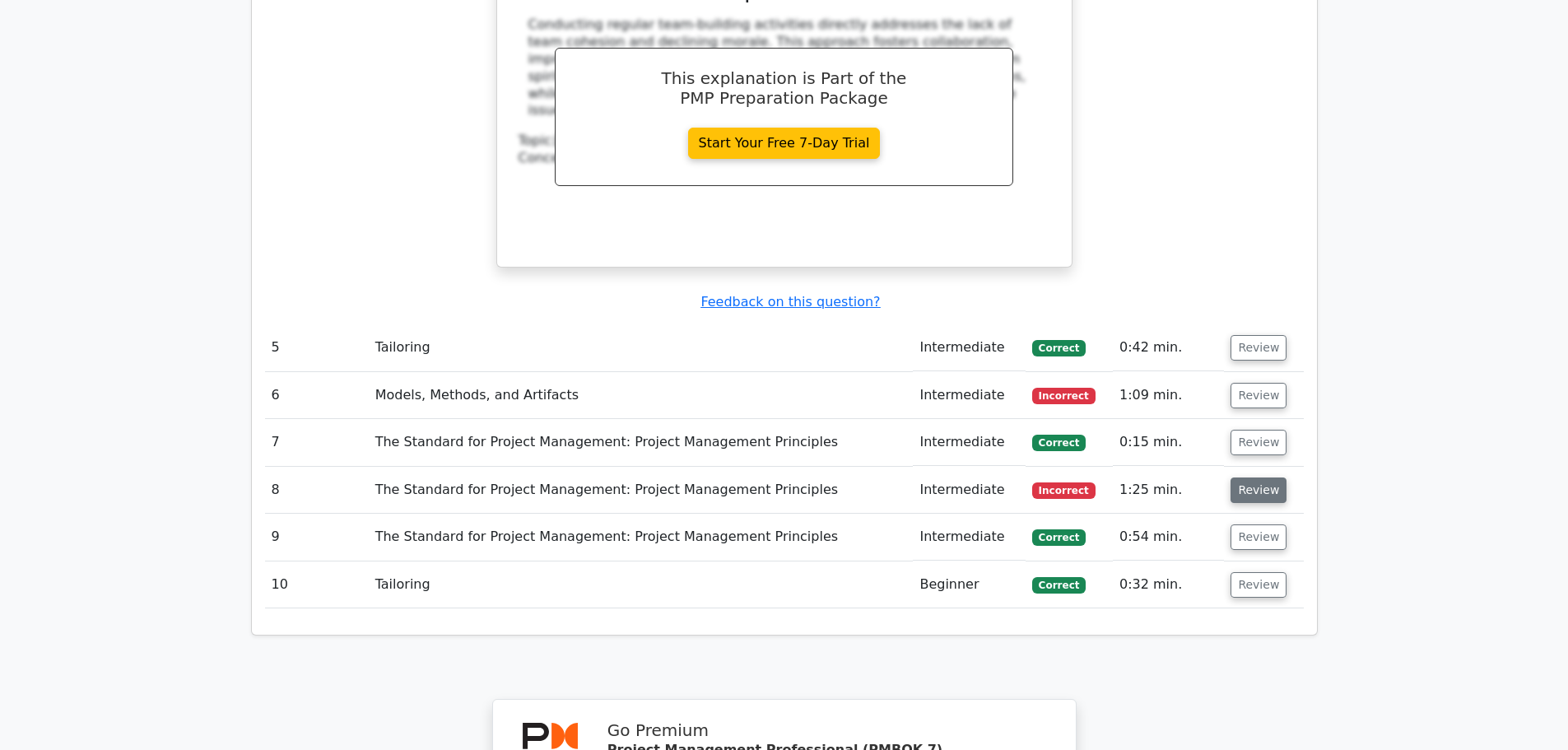
click at [1262, 478] on button "Review" at bounding box center [1258, 490] width 56 height 26
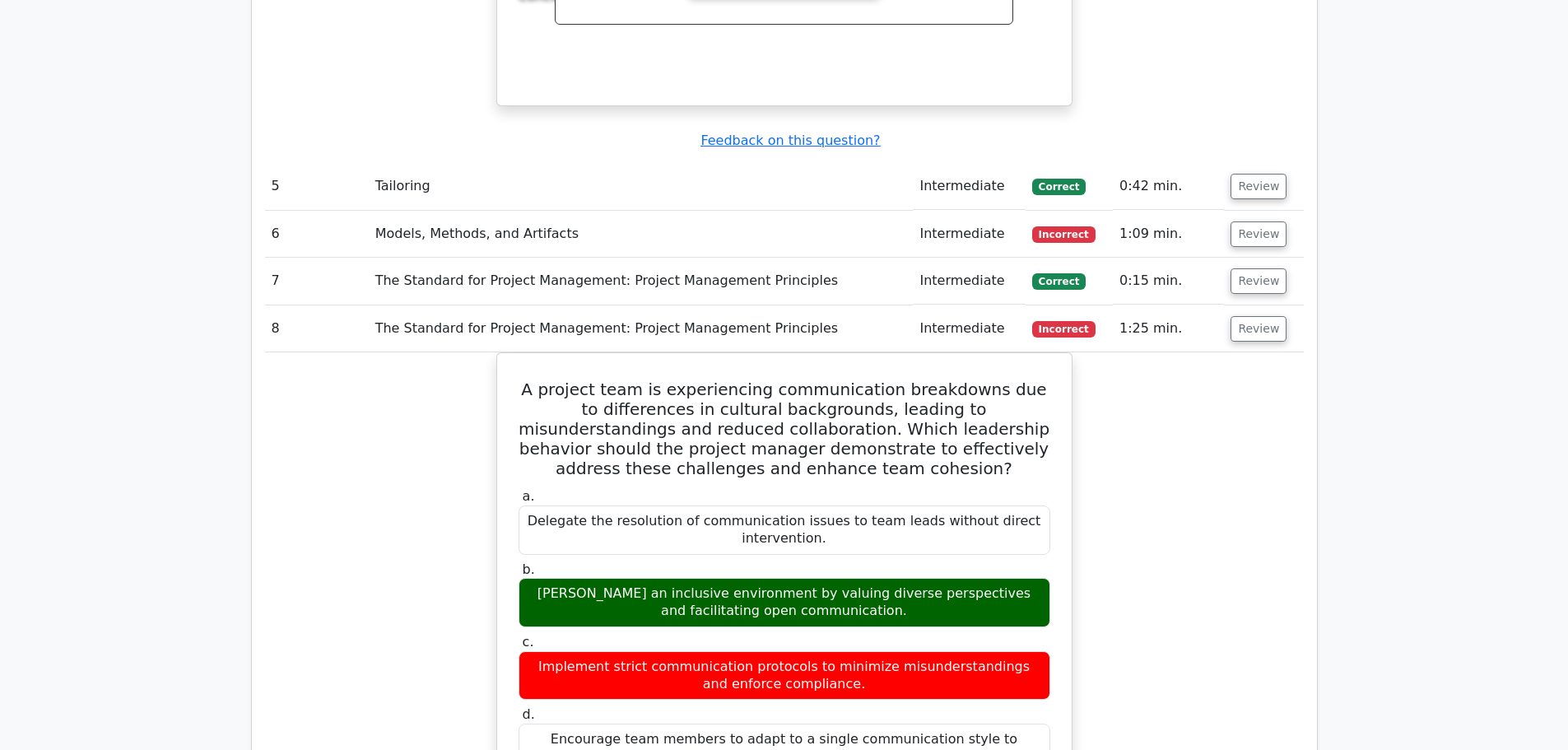
scroll to position [3230, 0]
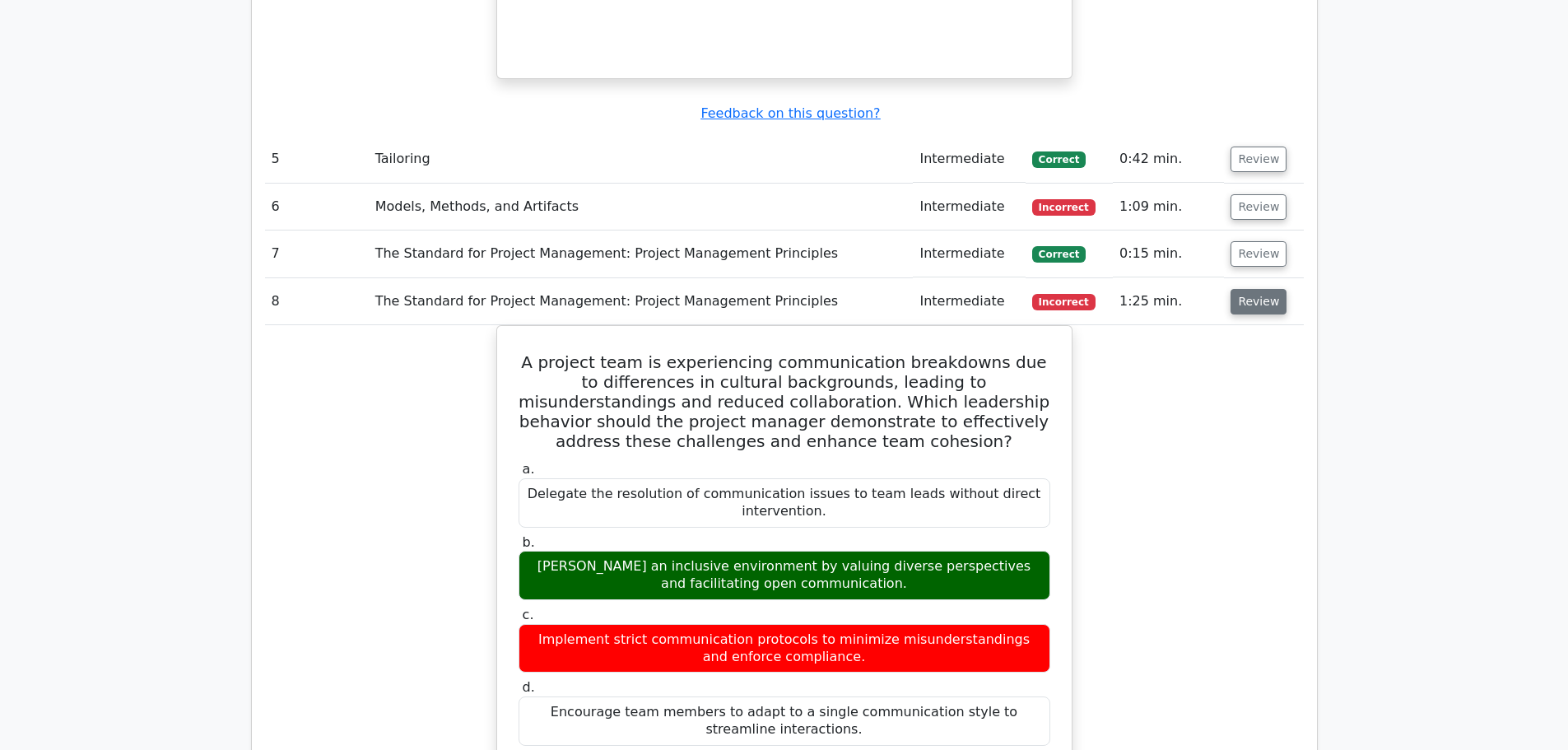
click at [1265, 289] on button "Review" at bounding box center [1258, 302] width 56 height 26
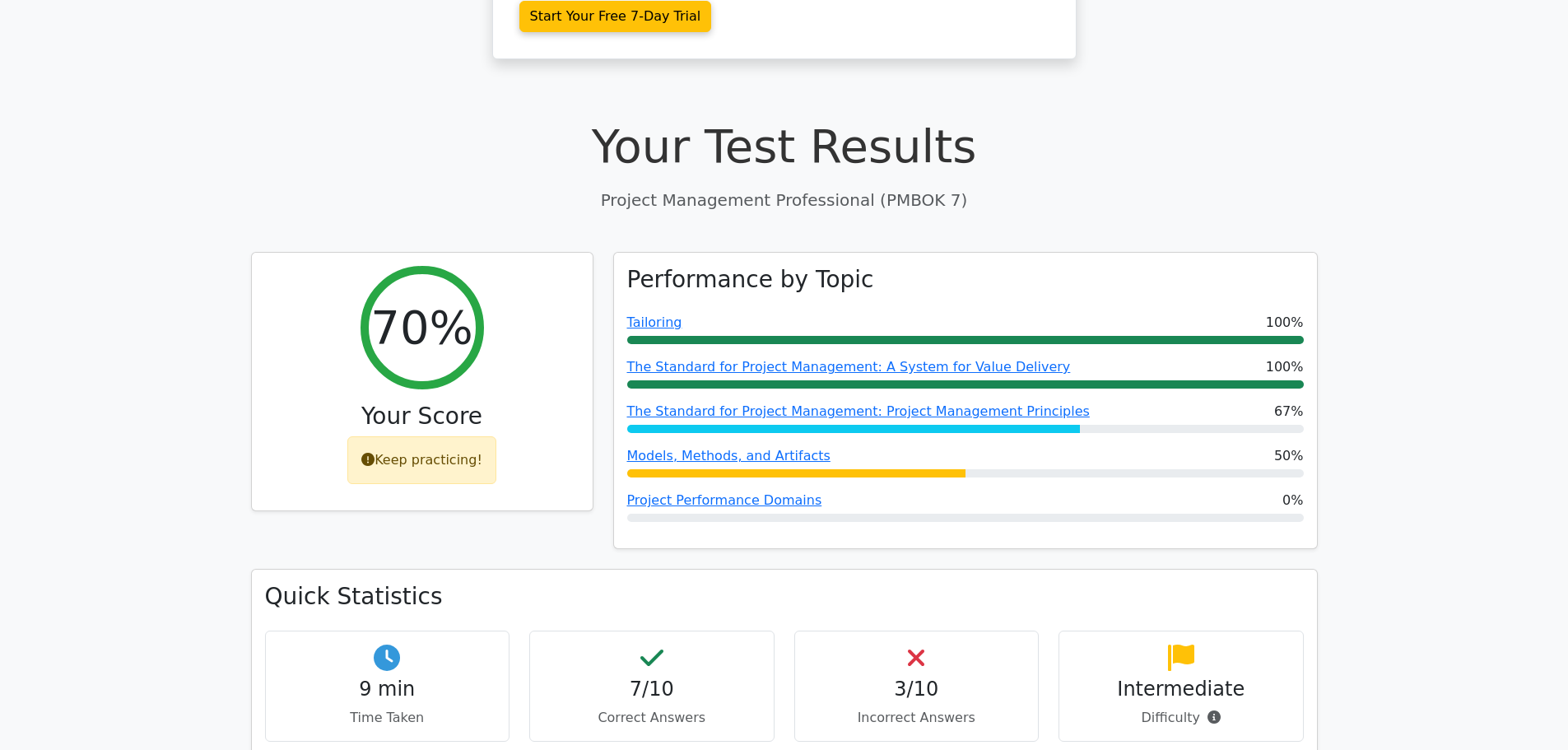
scroll to position [0, 0]
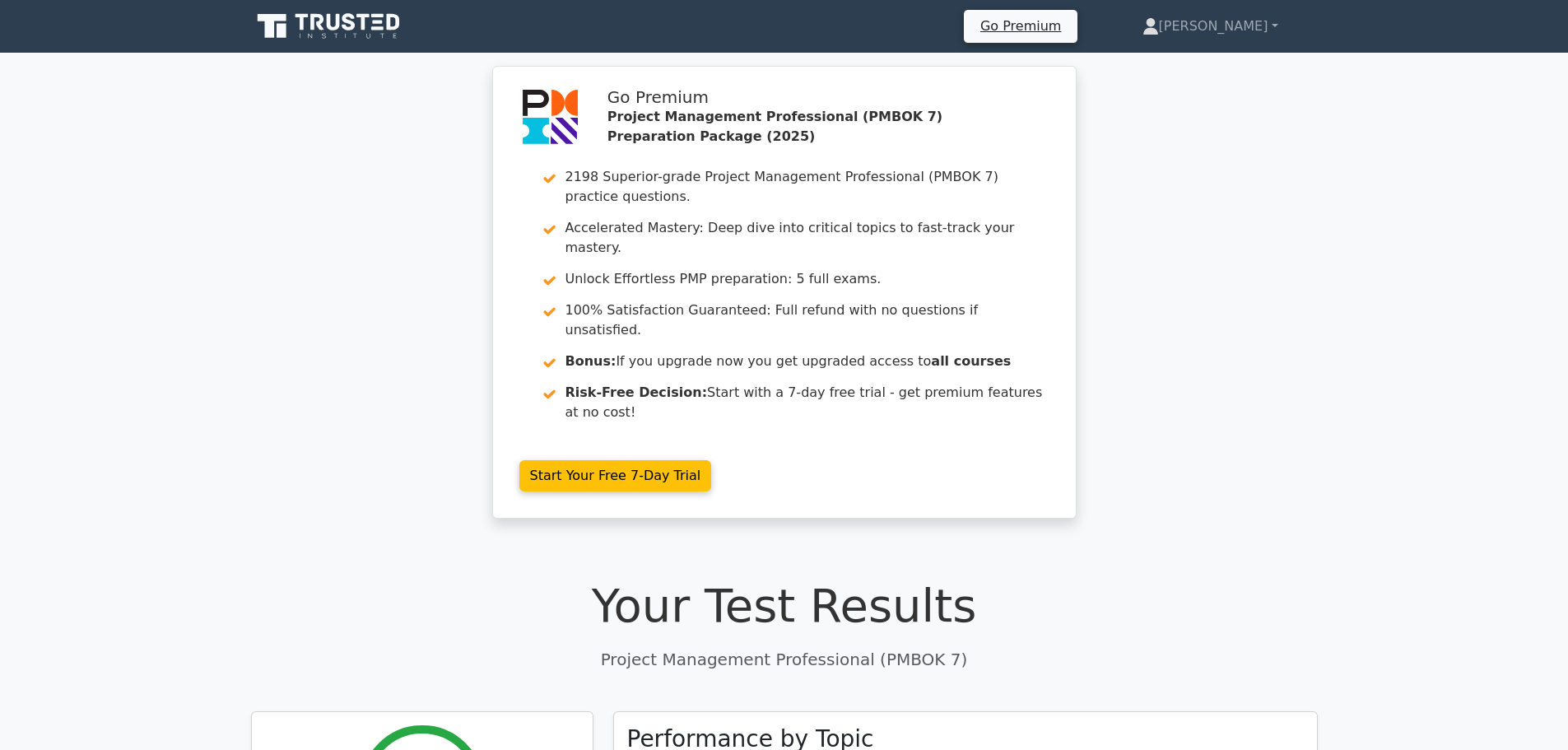
click at [325, 37] on icon at bounding box center [330, 27] width 158 height 31
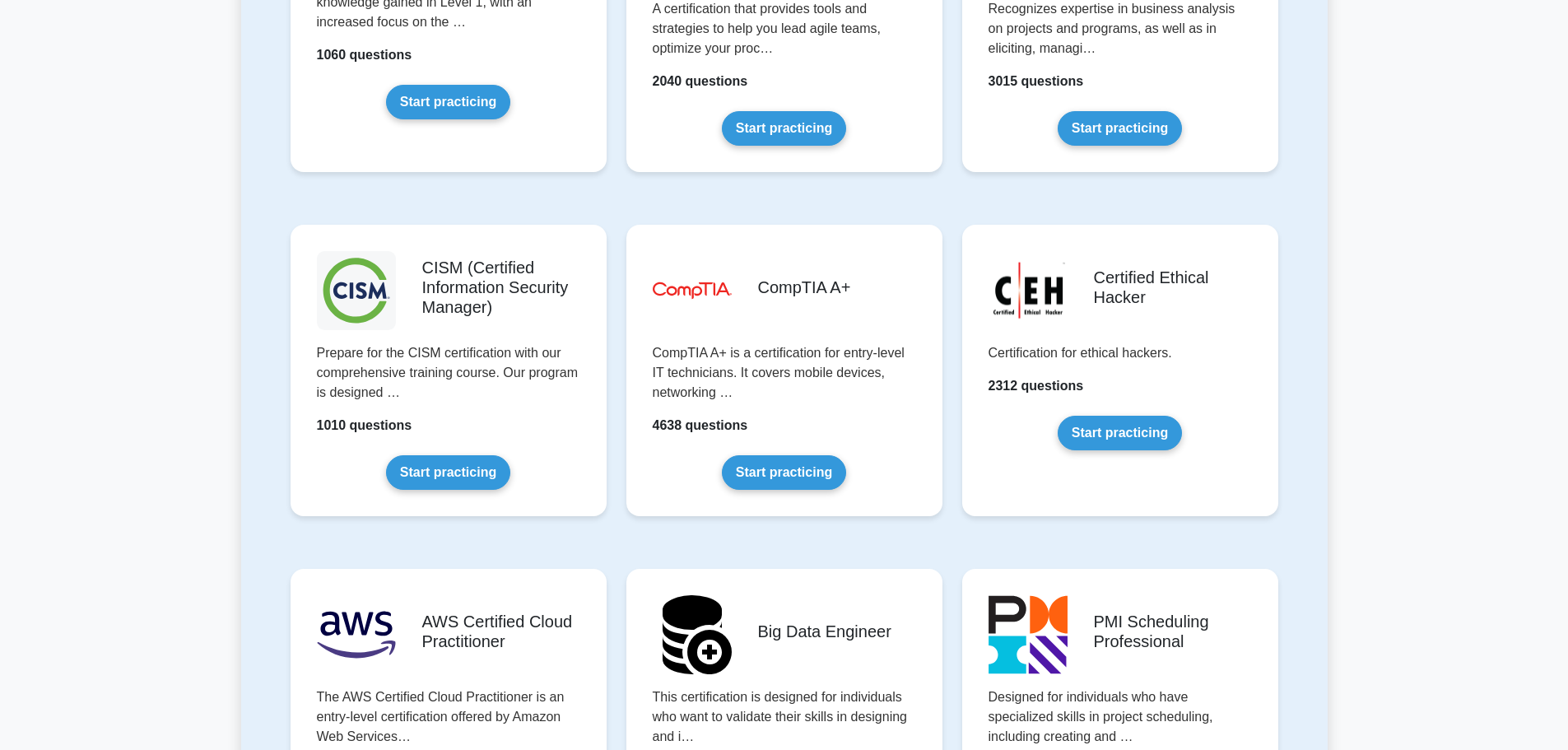
scroll to position [2226, 0]
